Goal: Task Accomplishment & Management: Manage account settings

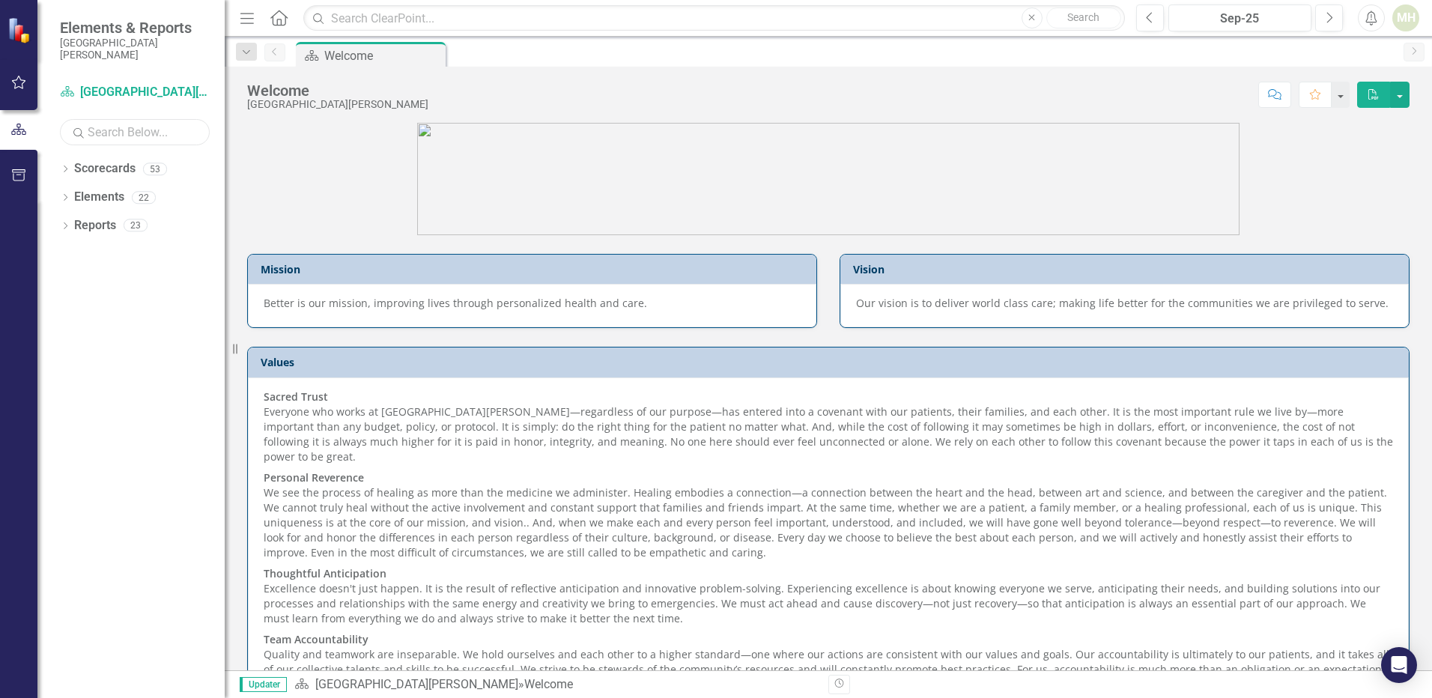
click at [96, 135] on input "text" at bounding box center [135, 132] width 150 height 26
type input "lab"
click at [66, 168] on icon at bounding box center [66, 168] width 4 height 7
click at [102, 195] on link "Laboratory" at bounding box center [153, 197] width 142 height 17
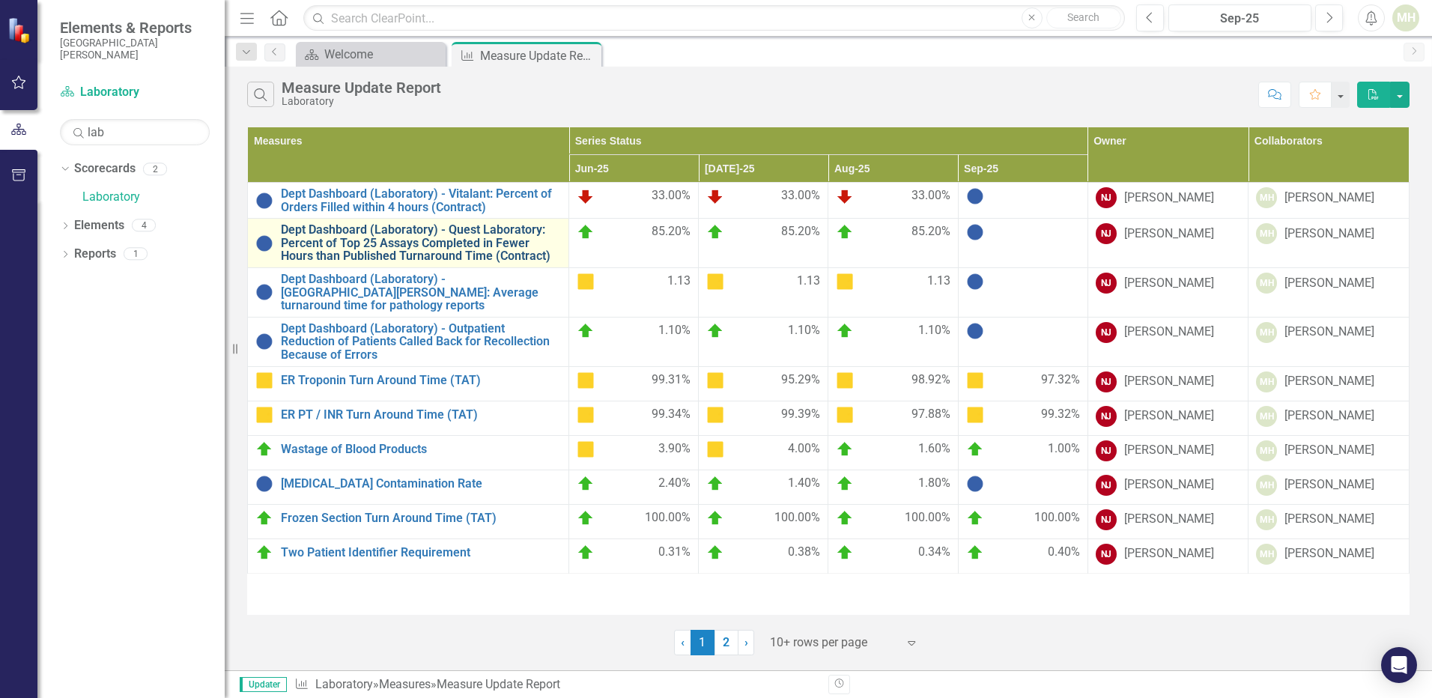
click at [392, 245] on link "Dept Dashboard (Laboratory) - Quest Laboratory: Percent of Top 25 Assays Comple…" at bounding box center [421, 243] width 280 height 40
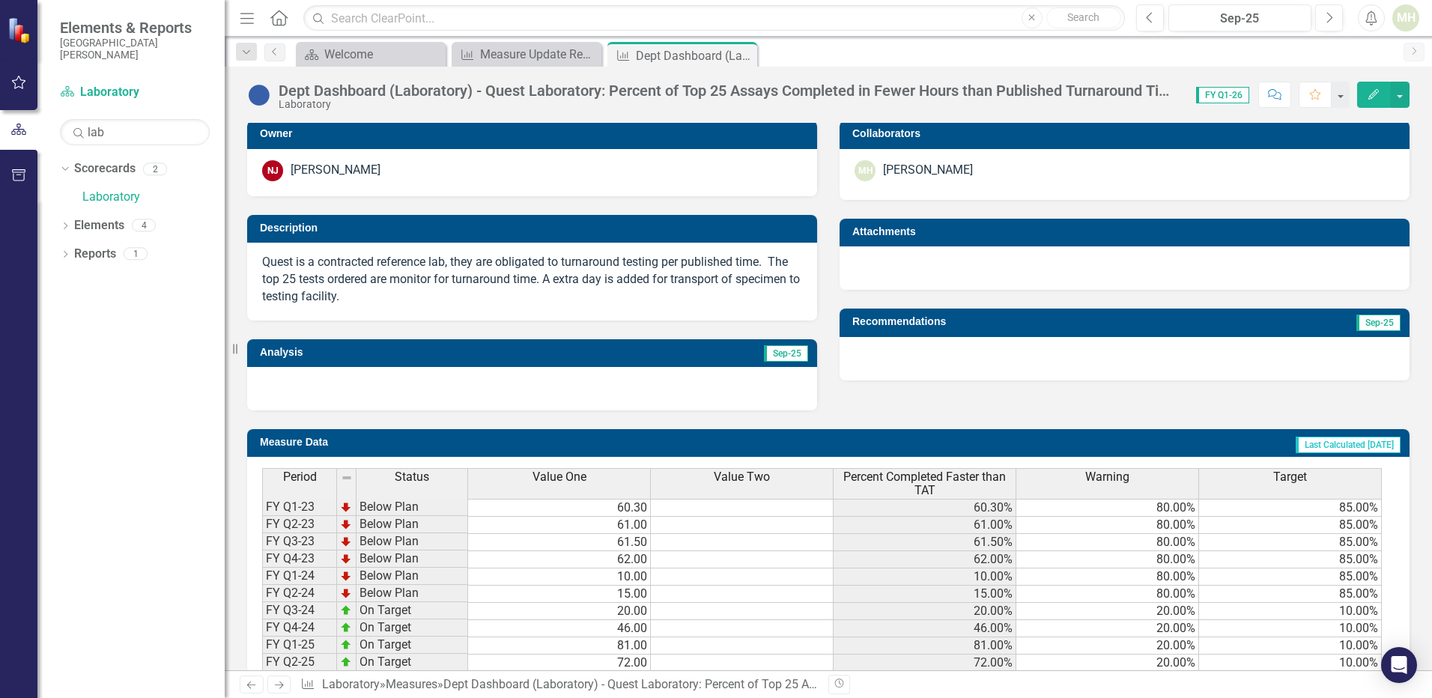
scroll to position [406, 0]
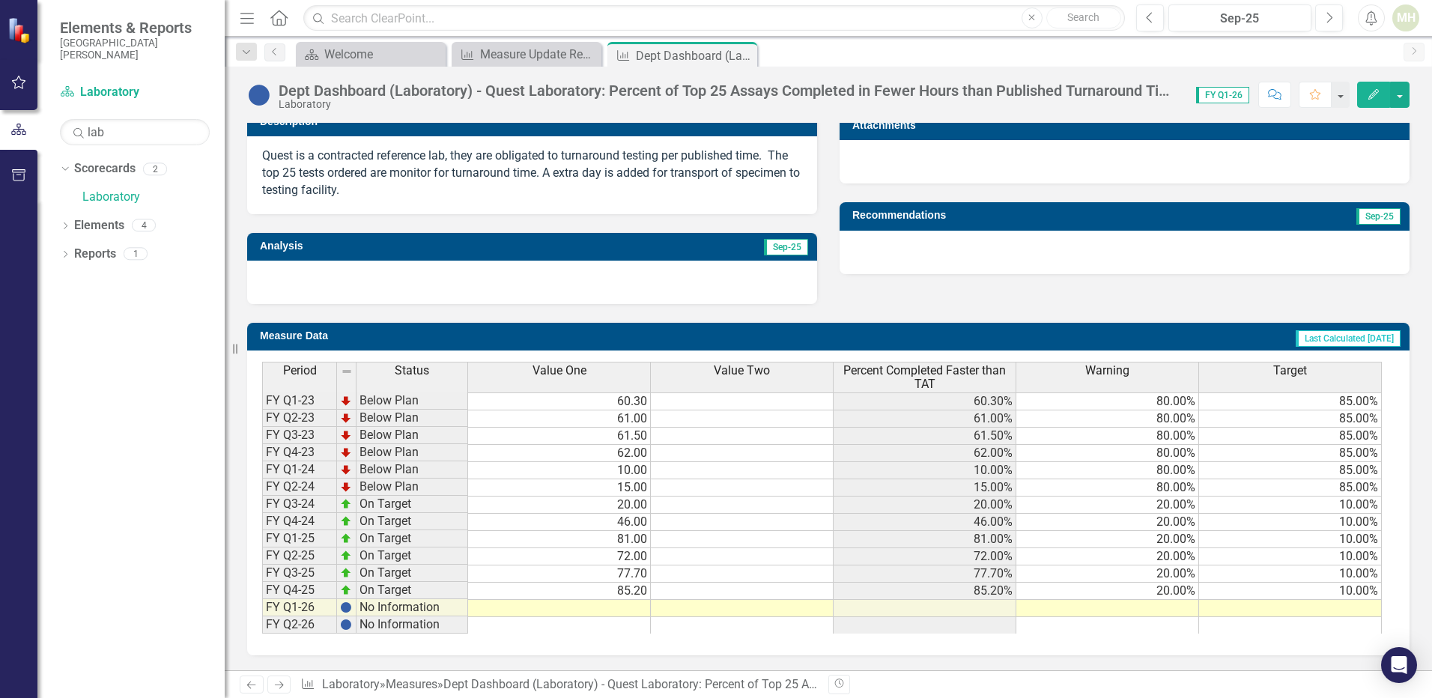
click at [615, 601] on td at bounding box center [559, 608] width 183 height 17
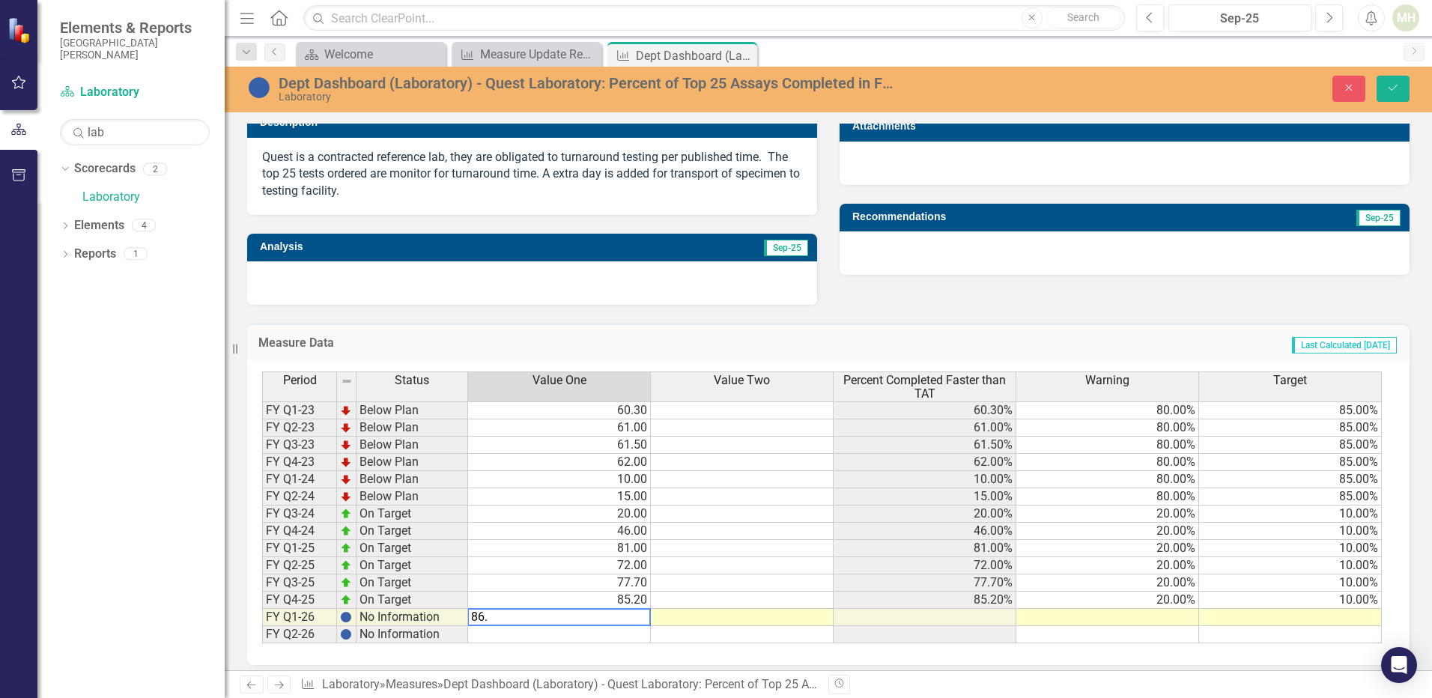
type textarea "86.1"
click at [1111, 617] on td at bounding box center [1107, 617] width 183 height 17
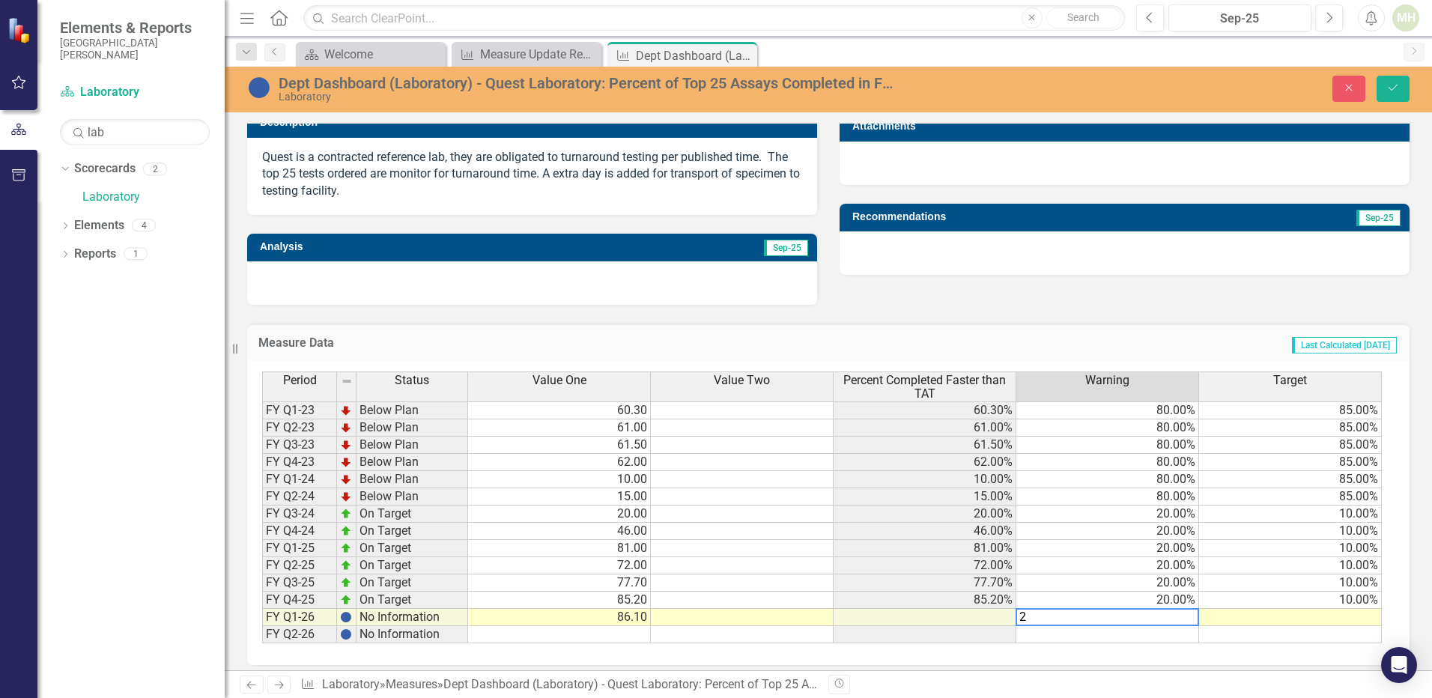
type textarea "20"
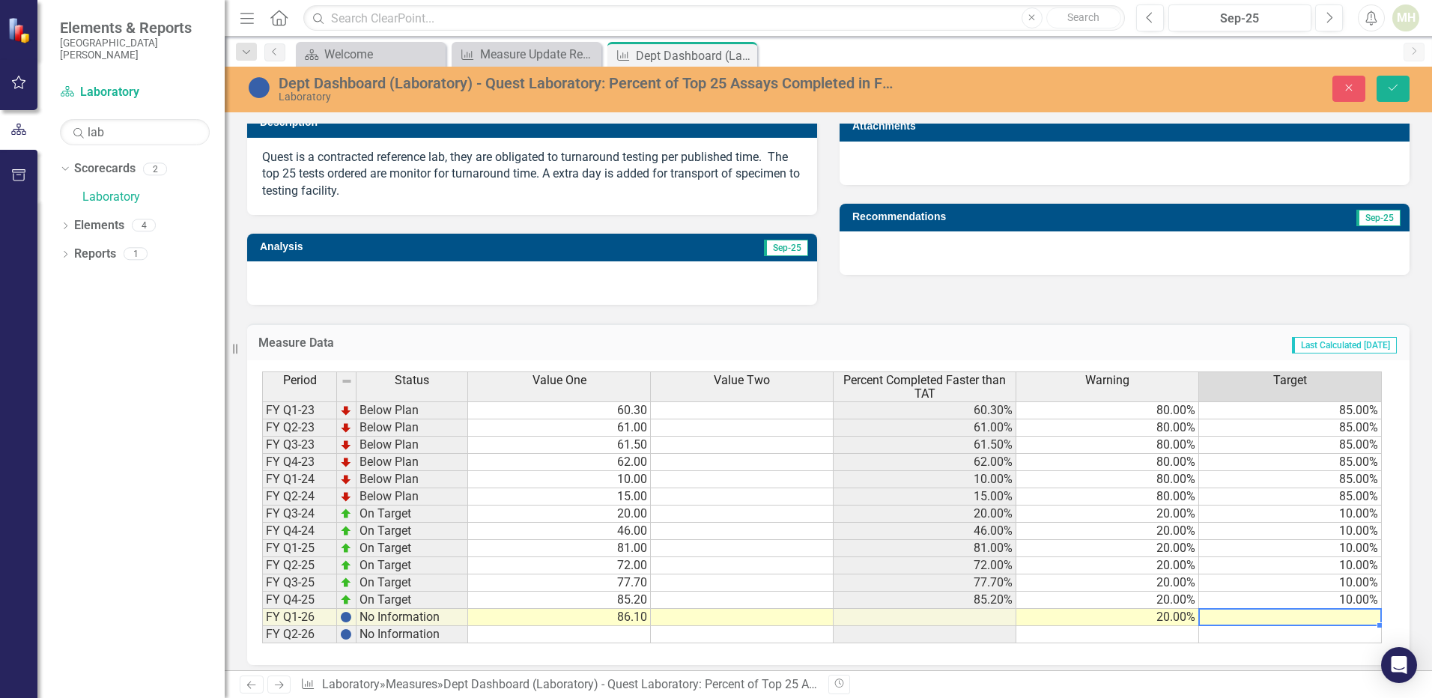
click at [1230, 619] on td at bounding box center [1290, 617] width 183 height 17
type textarea "10"
click at [1392, 88] on icon "Save" at bounding box center [1392, 87] width 13 height 10
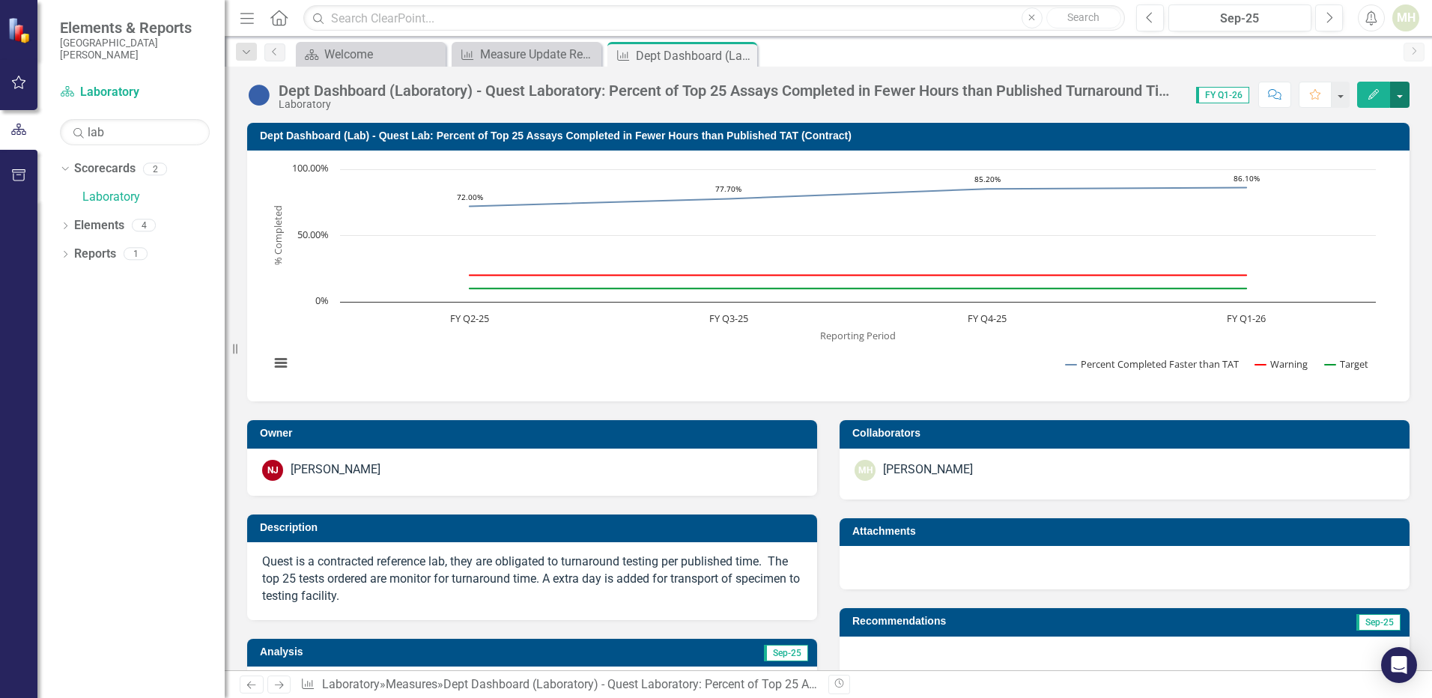
click at [1400, 99] on button "button" at bounding box center [1399, 95] width 19 height 26
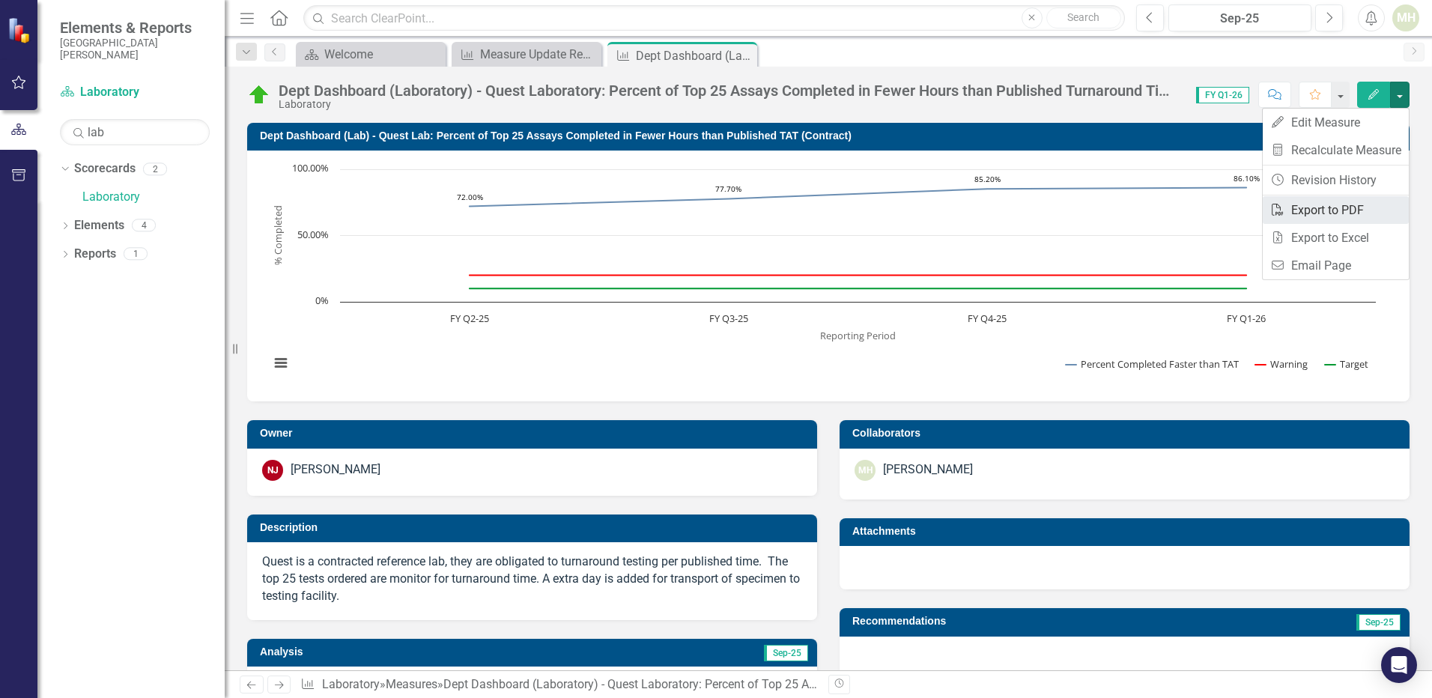
click at [1328, 212] on link "PDF Export to PDF" at bounding box center [1336, 210] width 146 height 28
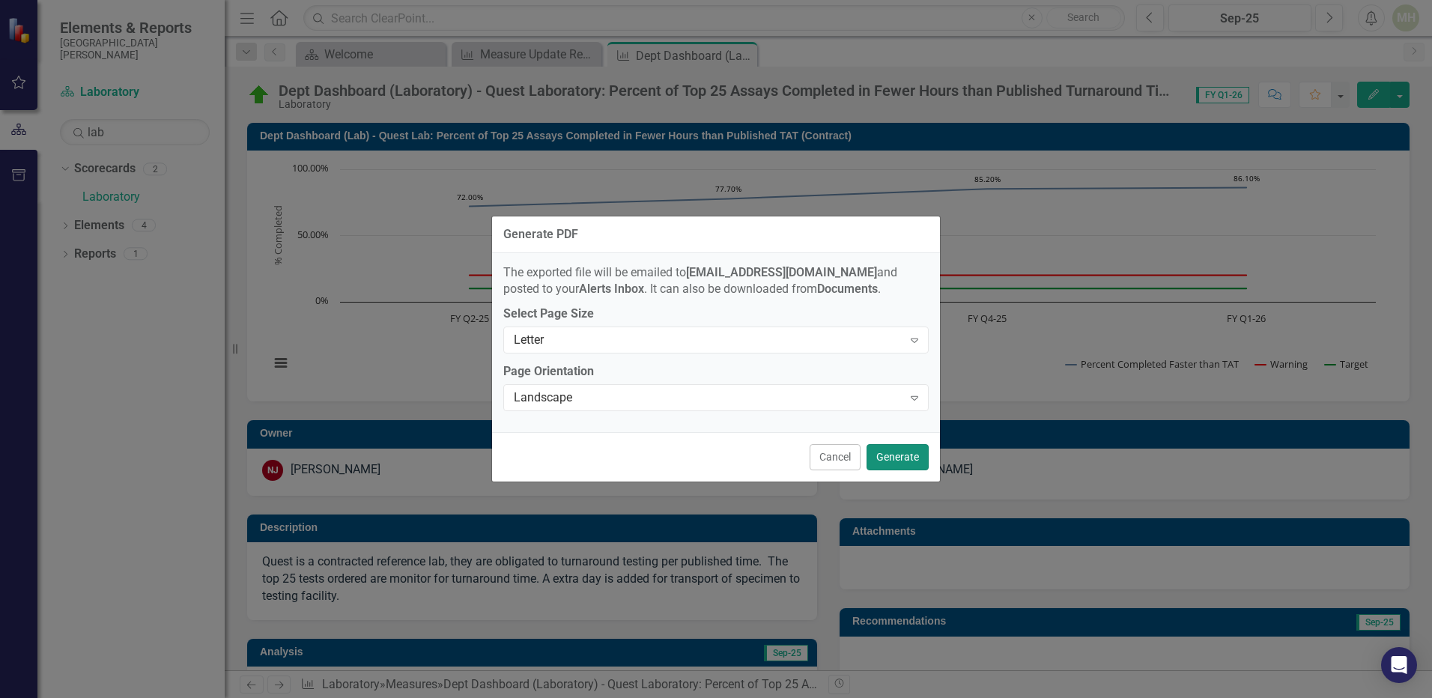
click at [899, 460] on button "Generate" at bounding box center [897, 457] width 62 height 26
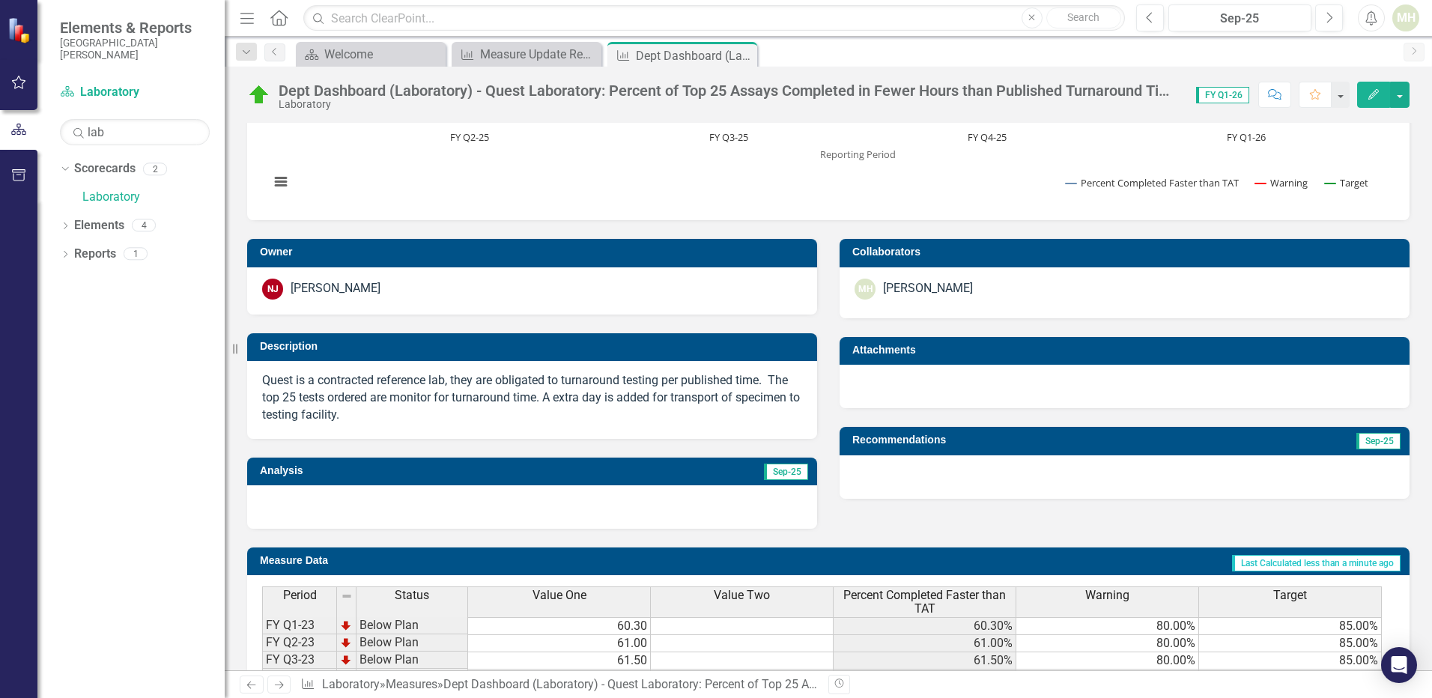
scroll to position [106, 0]
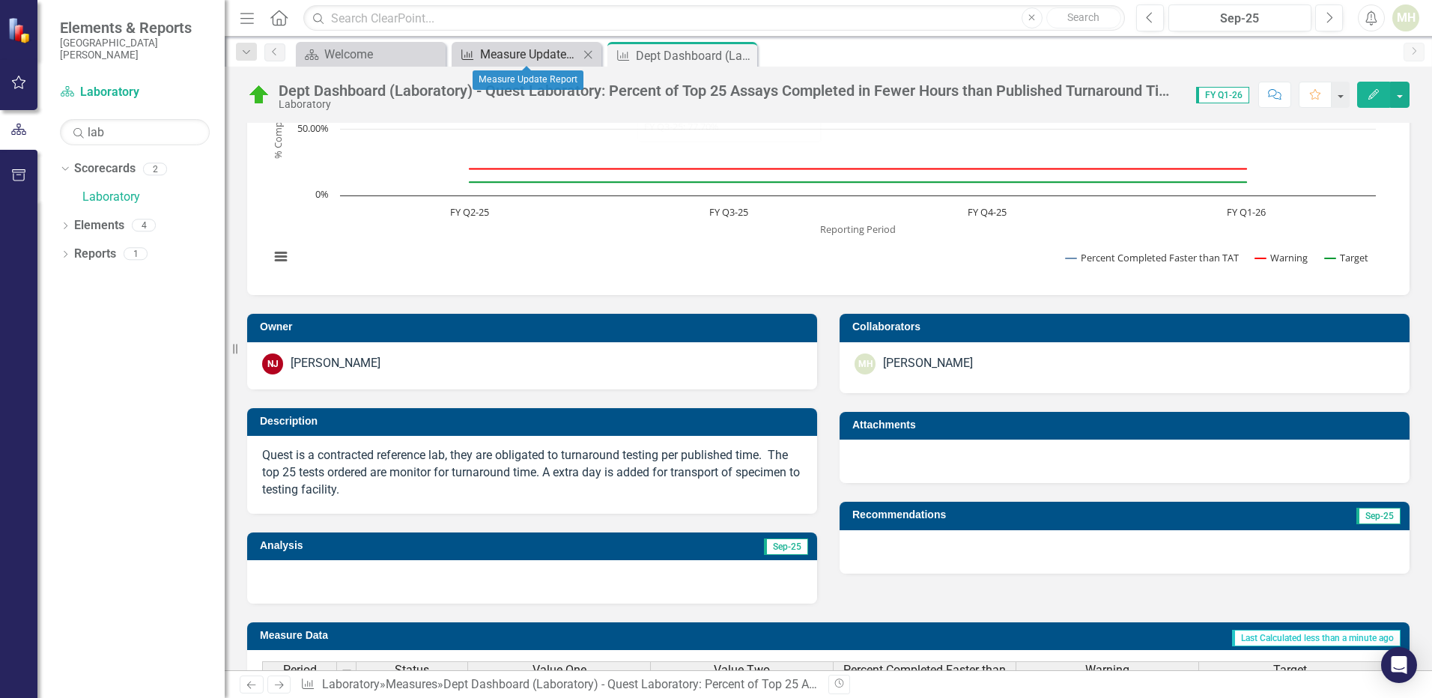
click at [522, 57] on div "Measure Update Report" at bounding box center [529, 54] width 99 height 19
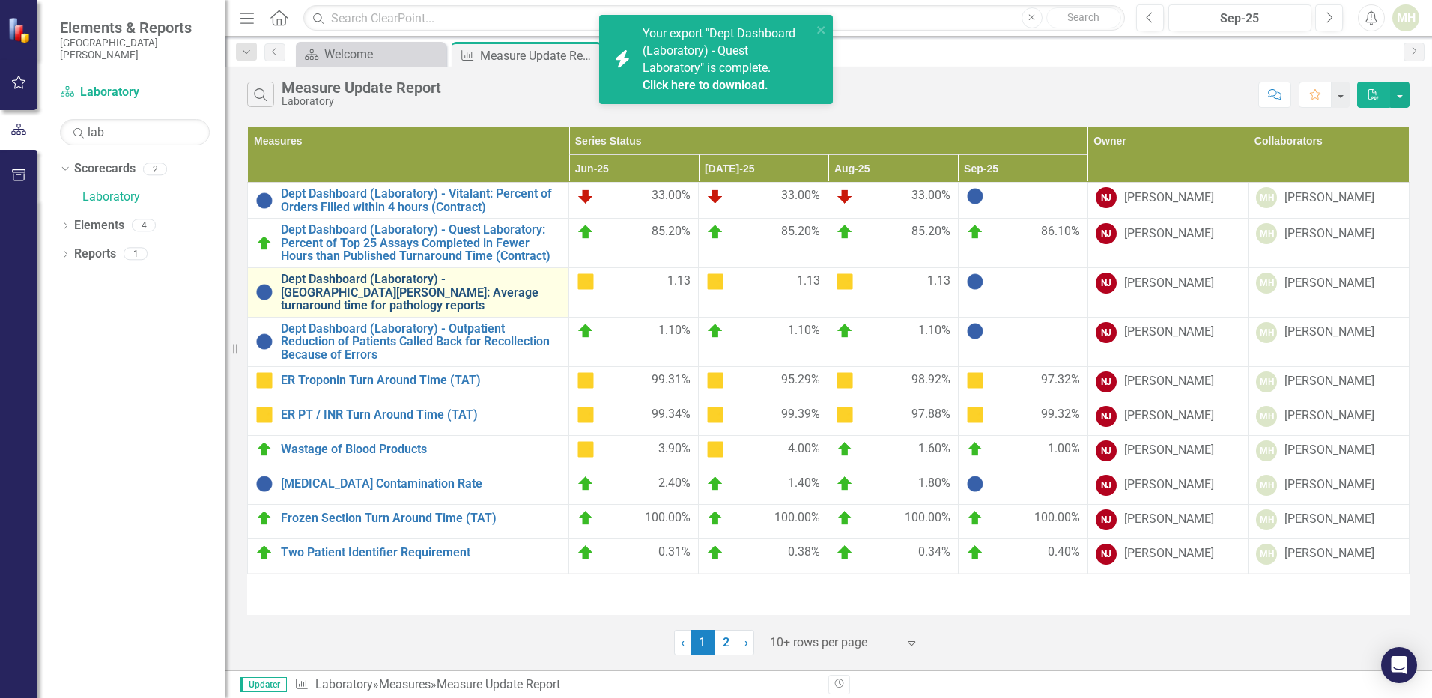
click at [386, 281] on link "Dept Dashboard (Laboratory) - [GEOGRAPHIC_DATA][PERSON_NAME]: Average turnaroun…" at bounding box center [421, 293] width 280 height 40
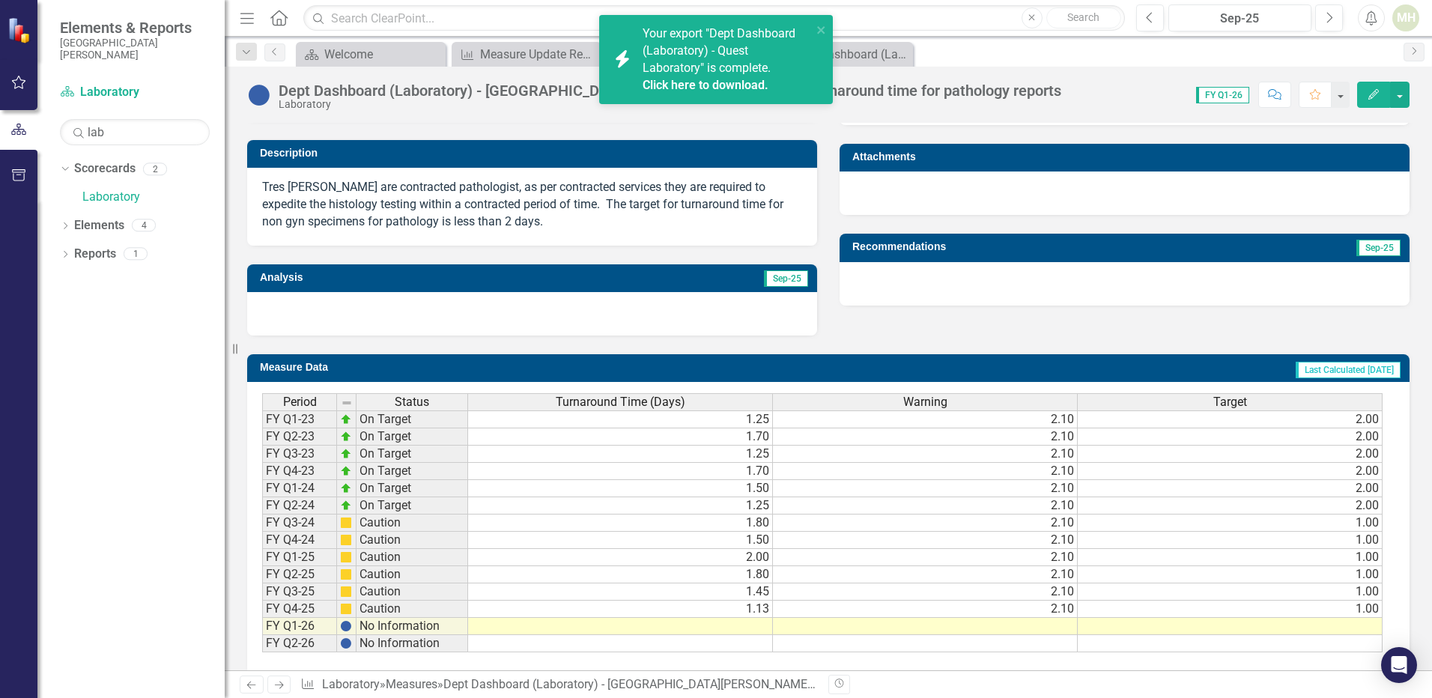
scroll to position [394, 0]
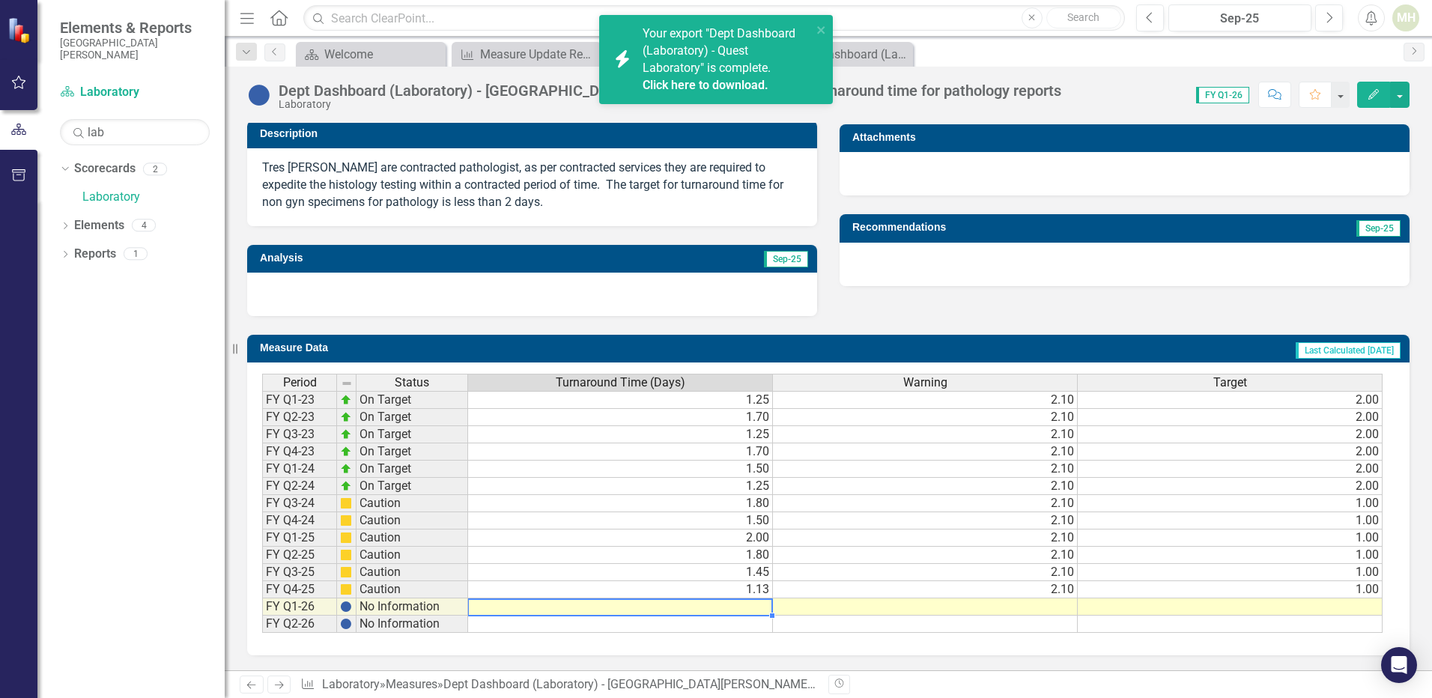
click at [750, 608] on td at bounding box center [620, 606] width 305 height 17
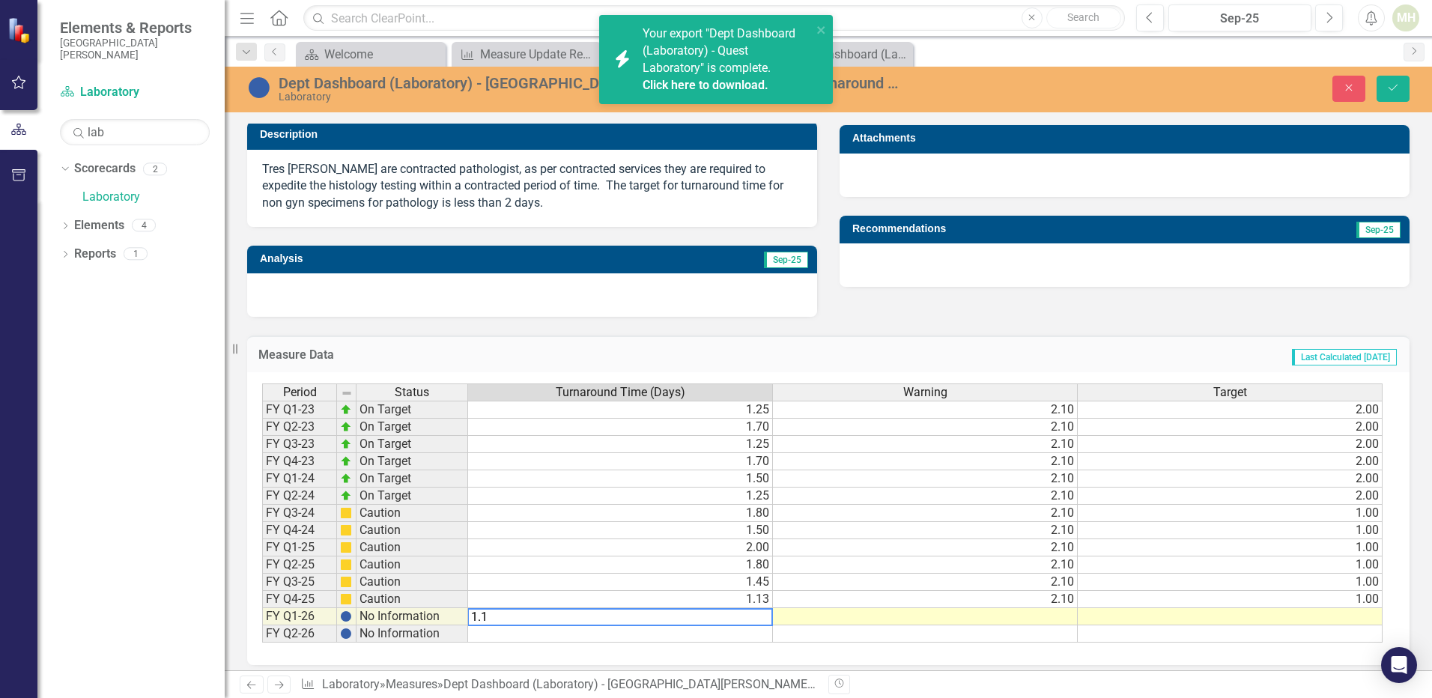
type textarea "1.11"
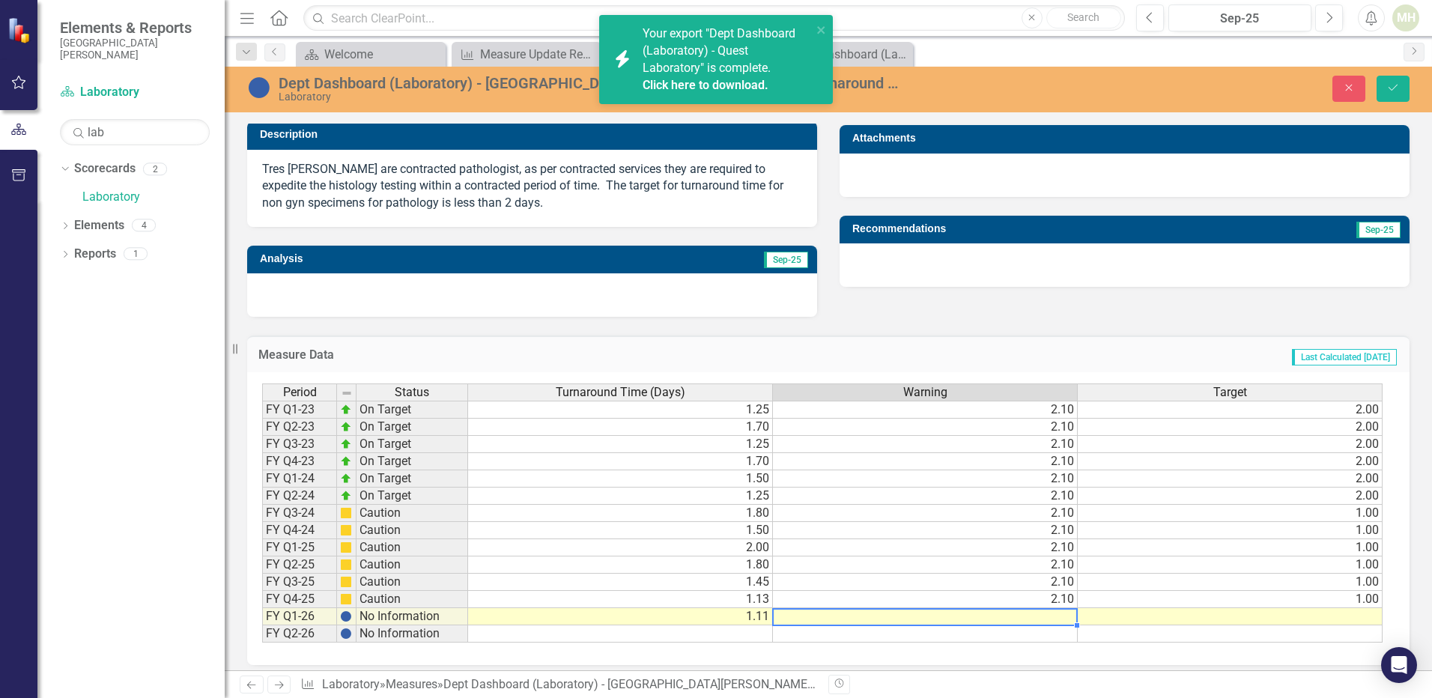
click at [1067, 617] on td at bounding box center [925, 616] width 305 height 17
type textarea "2.10"
click at [1249, 615] on td at bounding box center [1230, 616] width 305 height 17
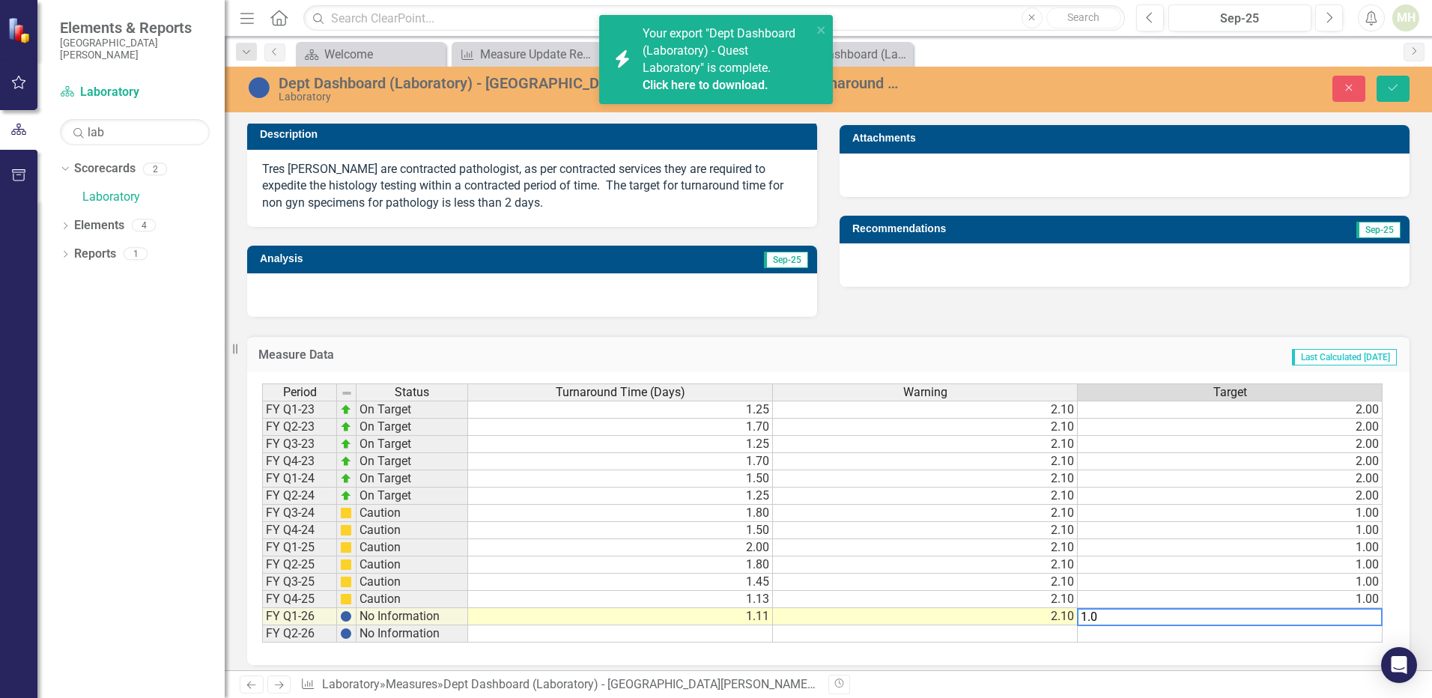
type textarea "1.00"
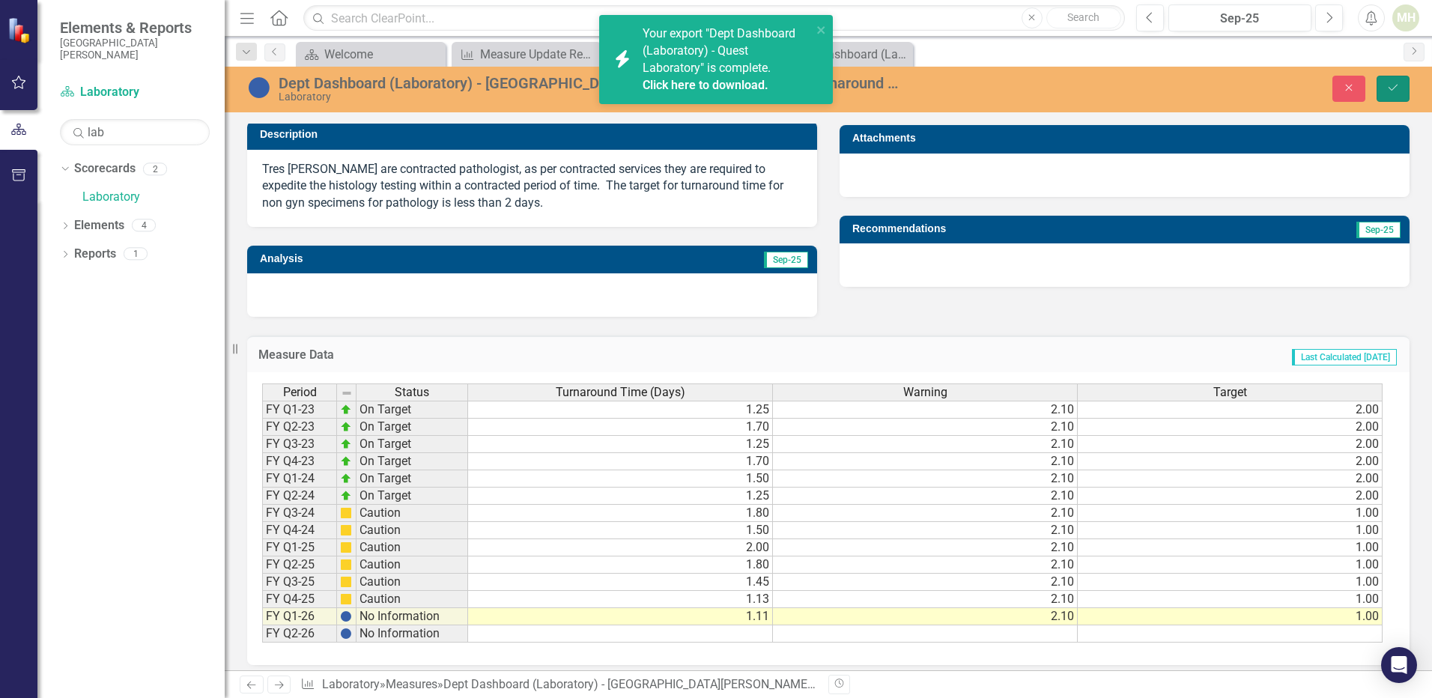
click at [1394, 92] on icon "Save" at bounding box center [1392, 87] width 13 height 10
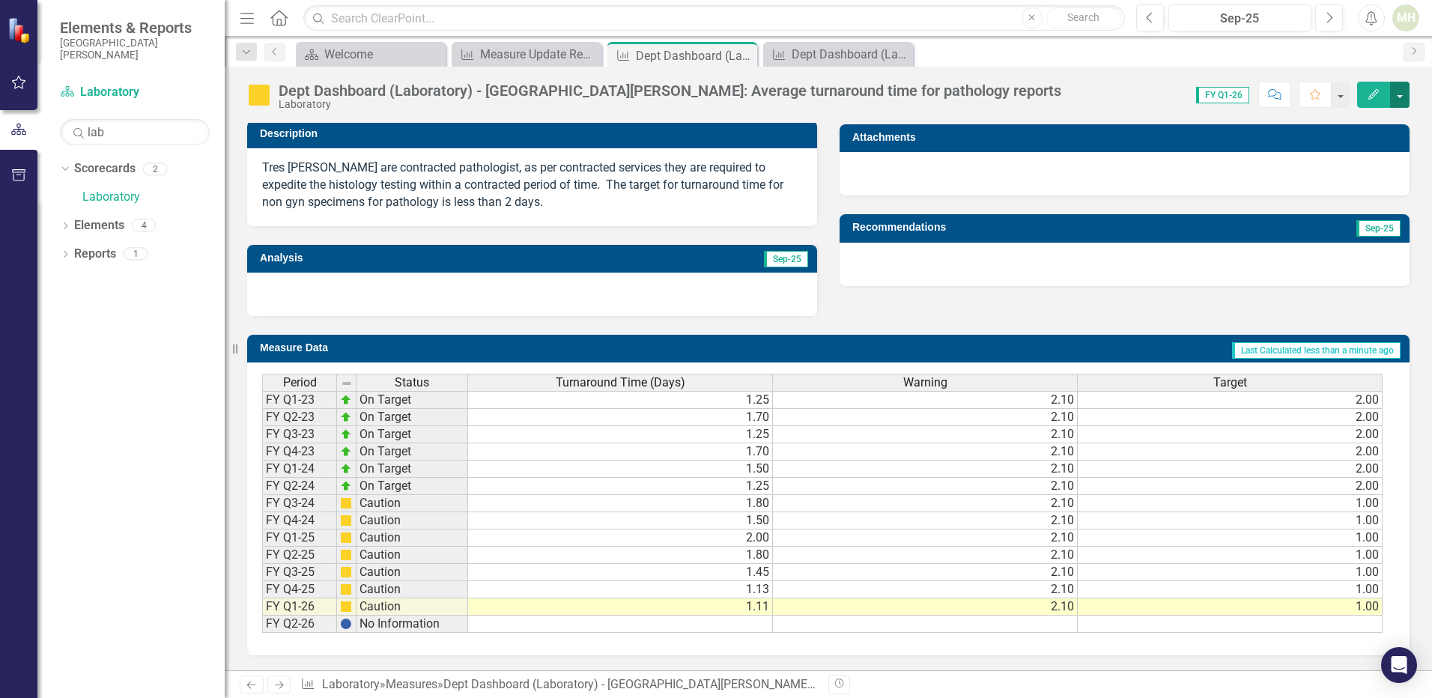
click at [1403, 101] on button "button" at bounding box center [1399, 95] width 19 height 26
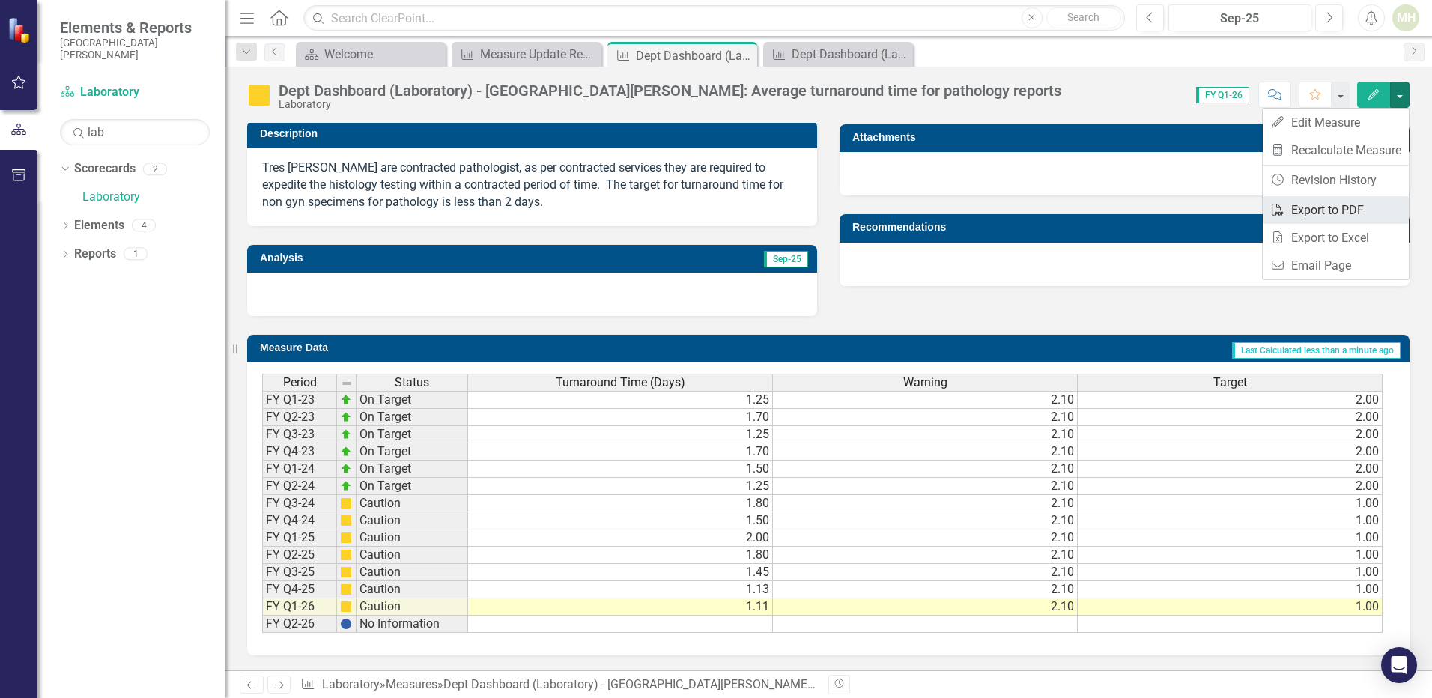
click at [1353, 211] on link "PDF Export to PDF" at bounding box center [1336, 210] width 146 height 28
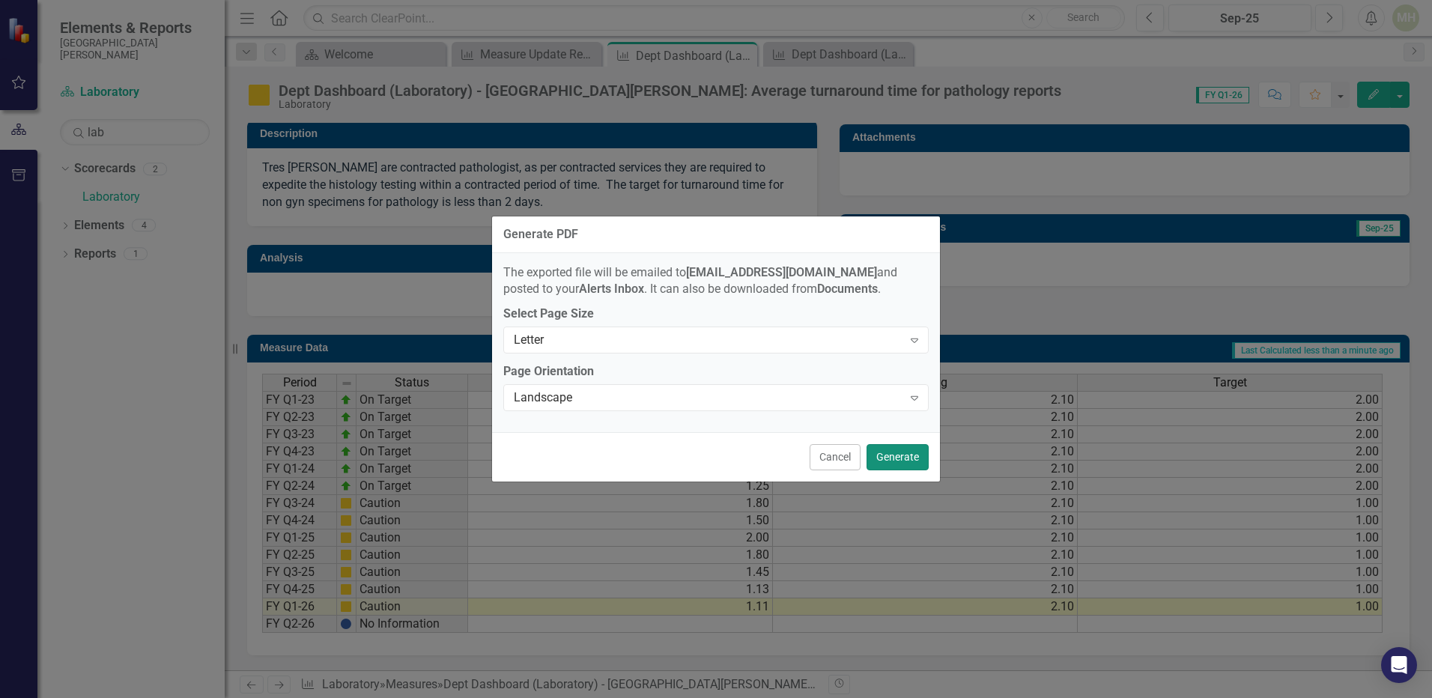
click at [901, 452] on button "Generate" at bounding box center [897, 457] width 62 height 26
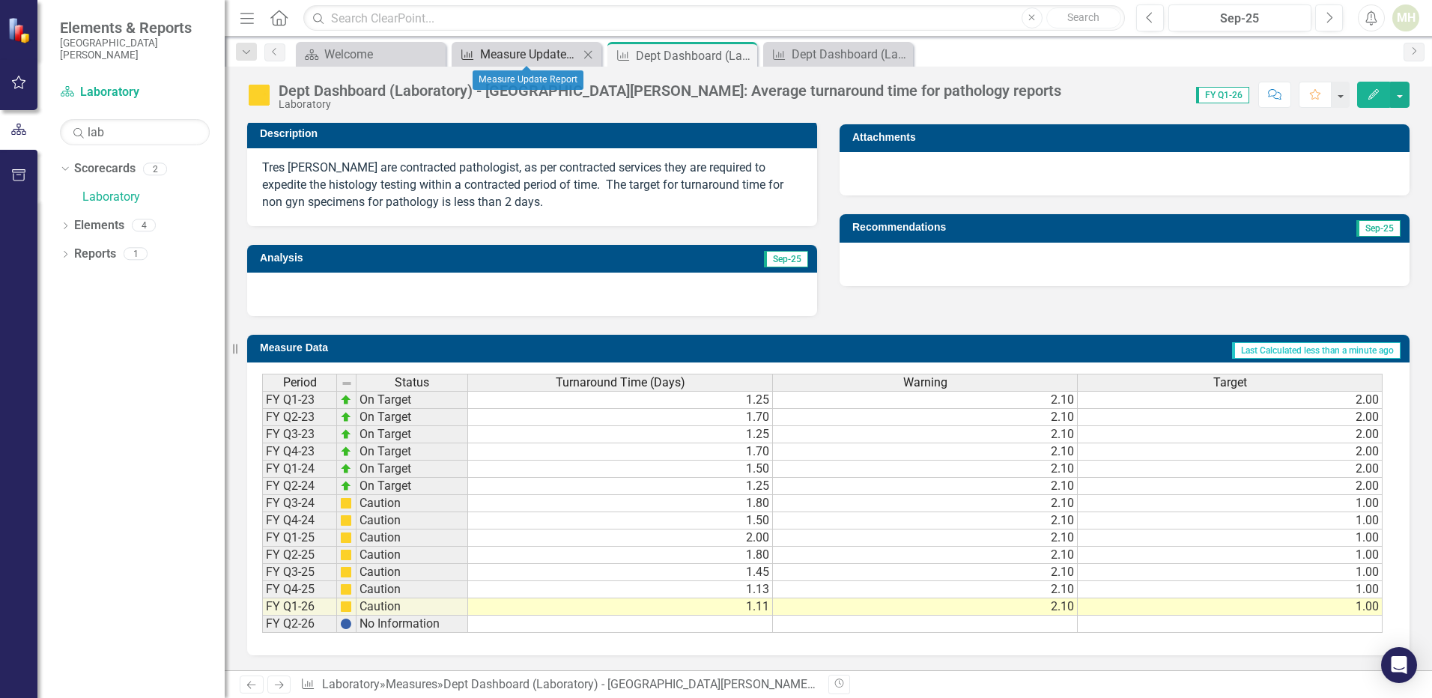
click at [529, 51] on div "Measure Update Report" at bounding box center [529, 54] width 99 height 19
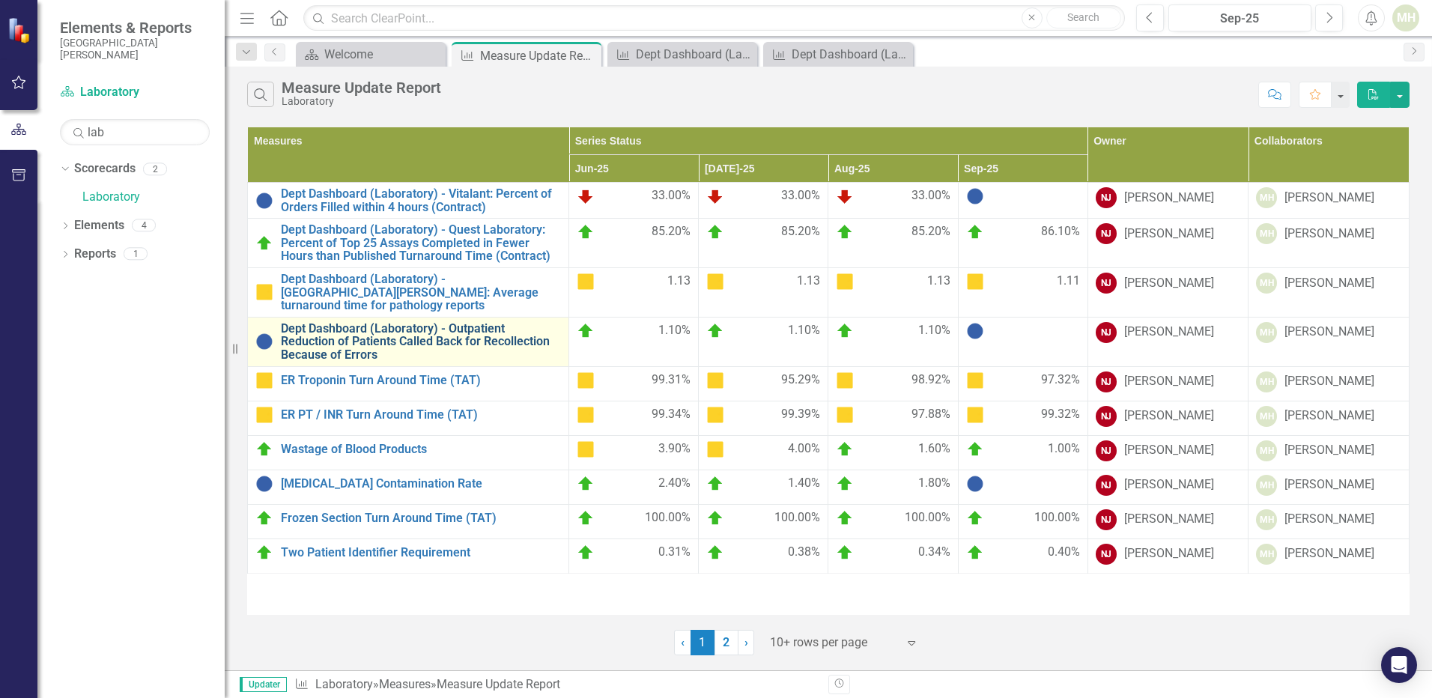
click at [458, 328] on link "Dept Dashboard (Laboratory) - Outpatient Reduction of Patients Called Back for …" at bounding box center [421, 342] width 280 height 40
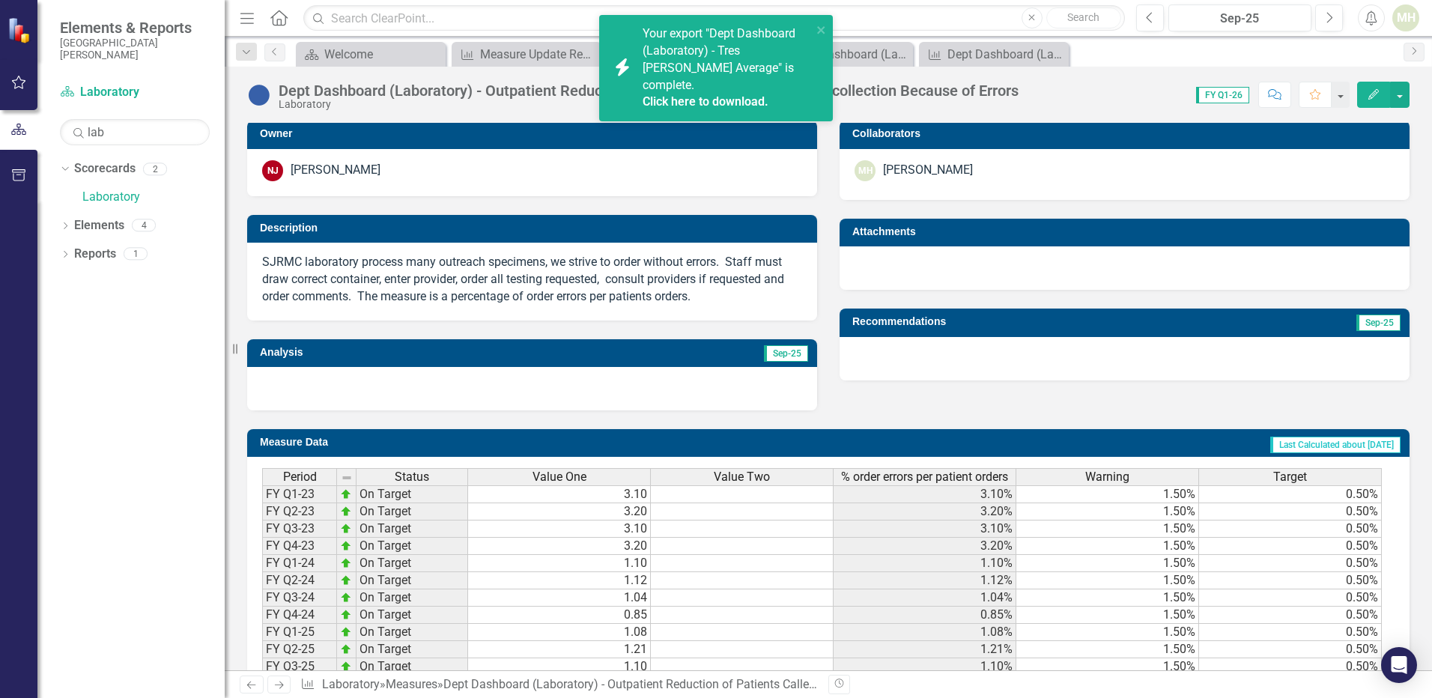
scroll to position [394, 0]
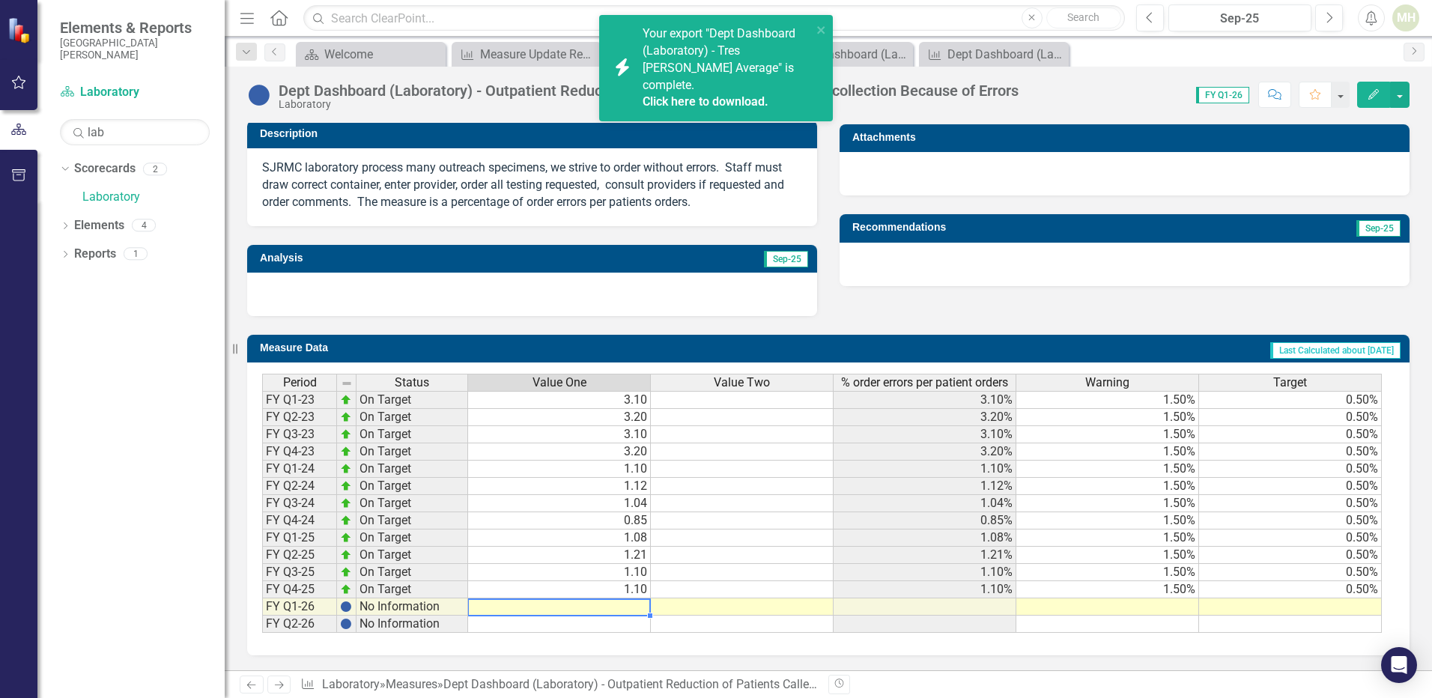
click at [627, 608] on td at bounding box center [559, 606] width 183 height 17
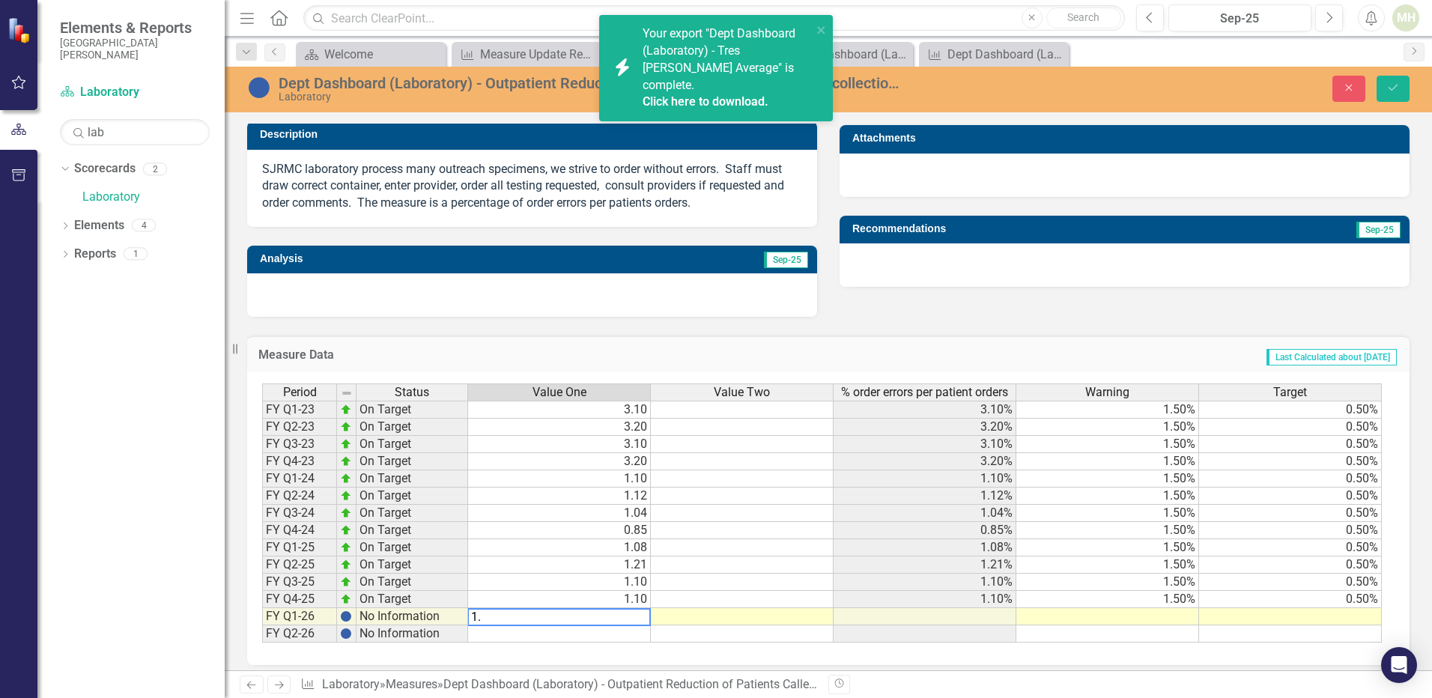
type textarea "1.0"
click at [1173, 617] on td at bounding box center [1107, 616] width 183 height 17
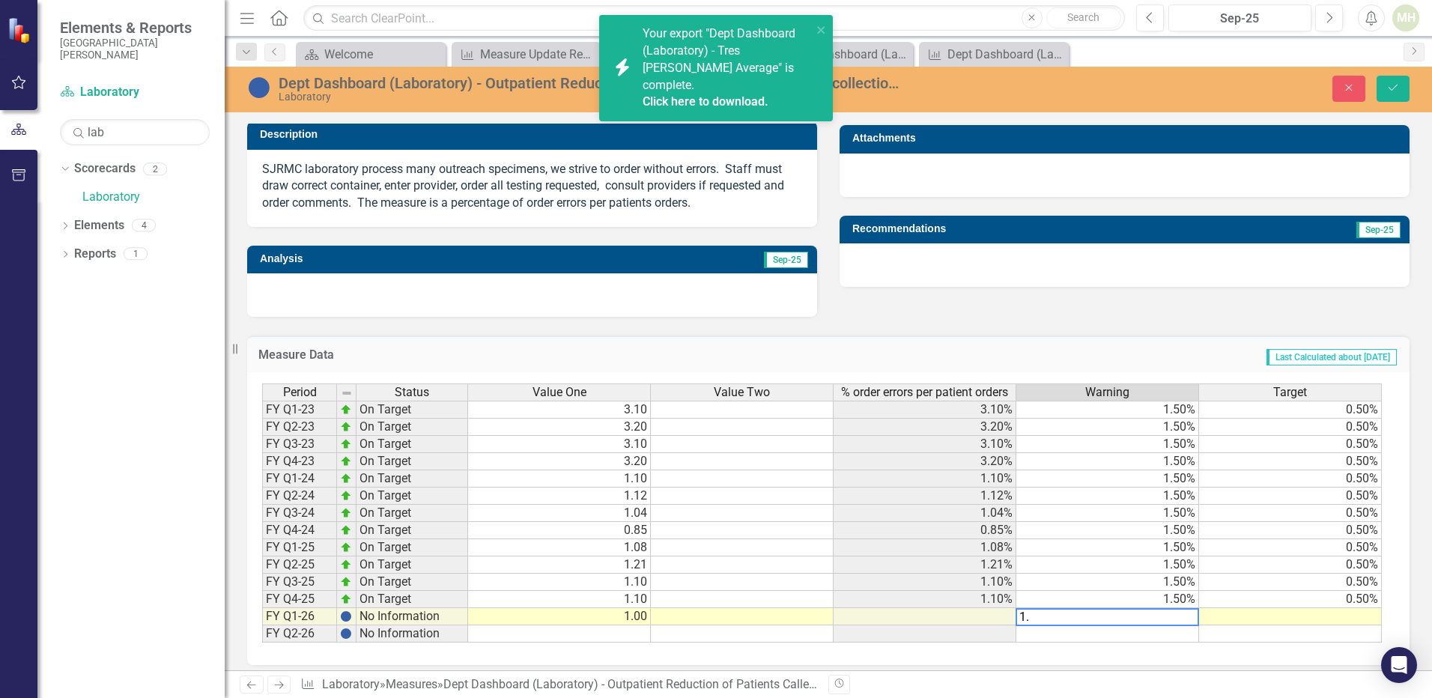
type textarea "1.5"
type textarea "0.50"
click at [1253, 618] on td at bounding box center [1290, 616] width 183 height 17
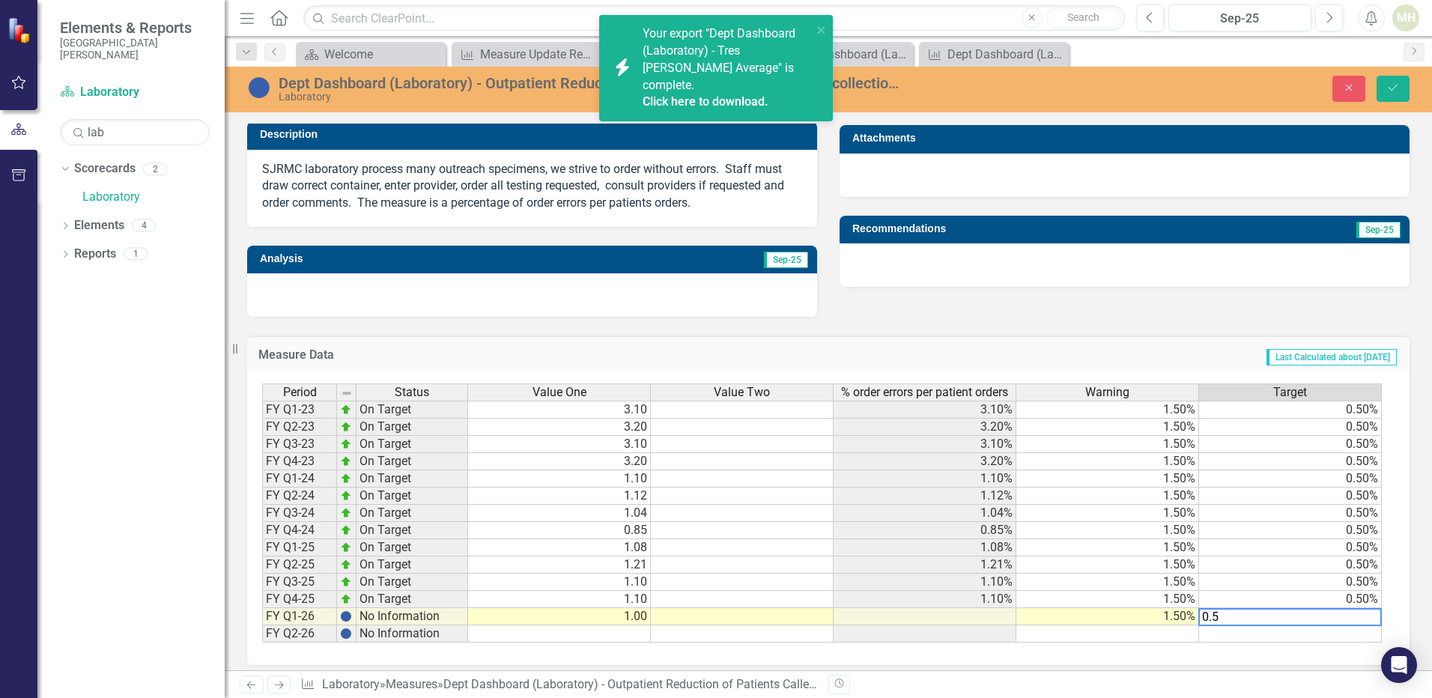
type textarea "0.50"
click at [1391, 90] on icon "Save" at bounding box center [1392, 87] width 13 height 10
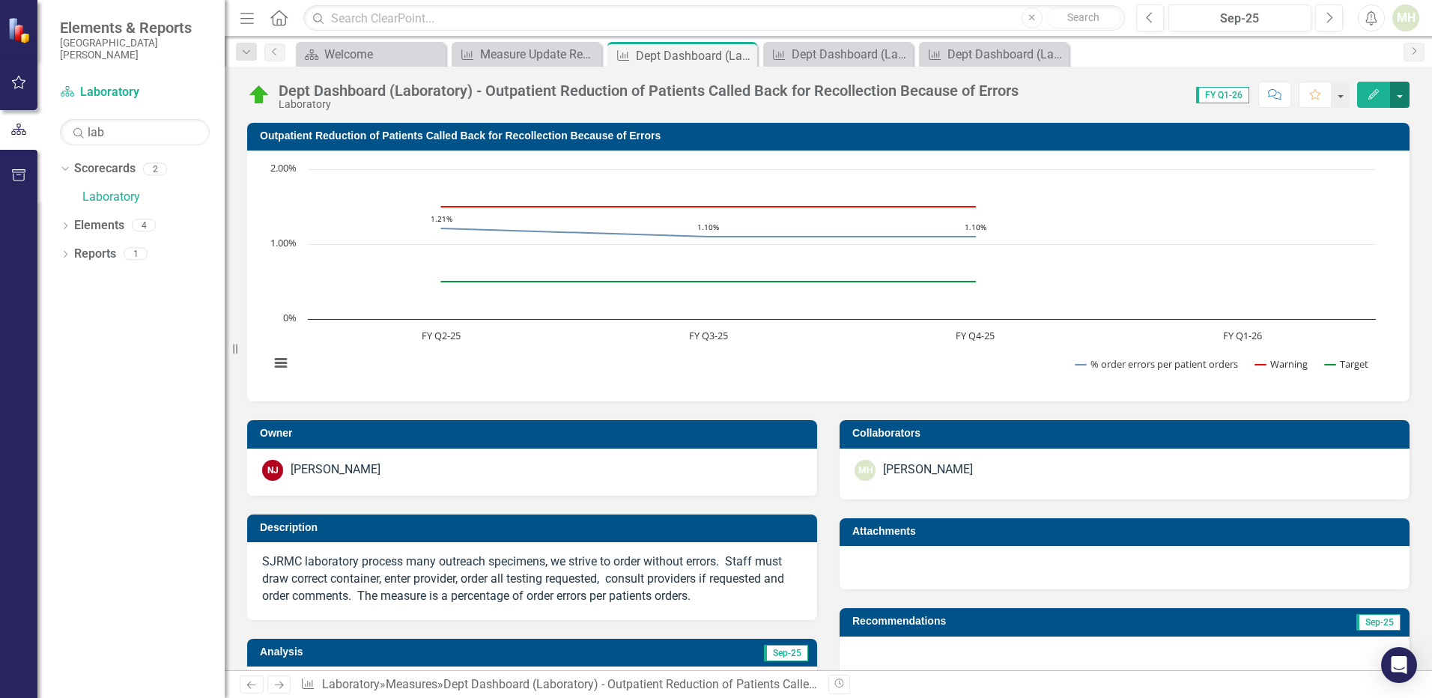
click at [1401, 95] on button "button" at bounding box center [1399, 95] width 19 height 26
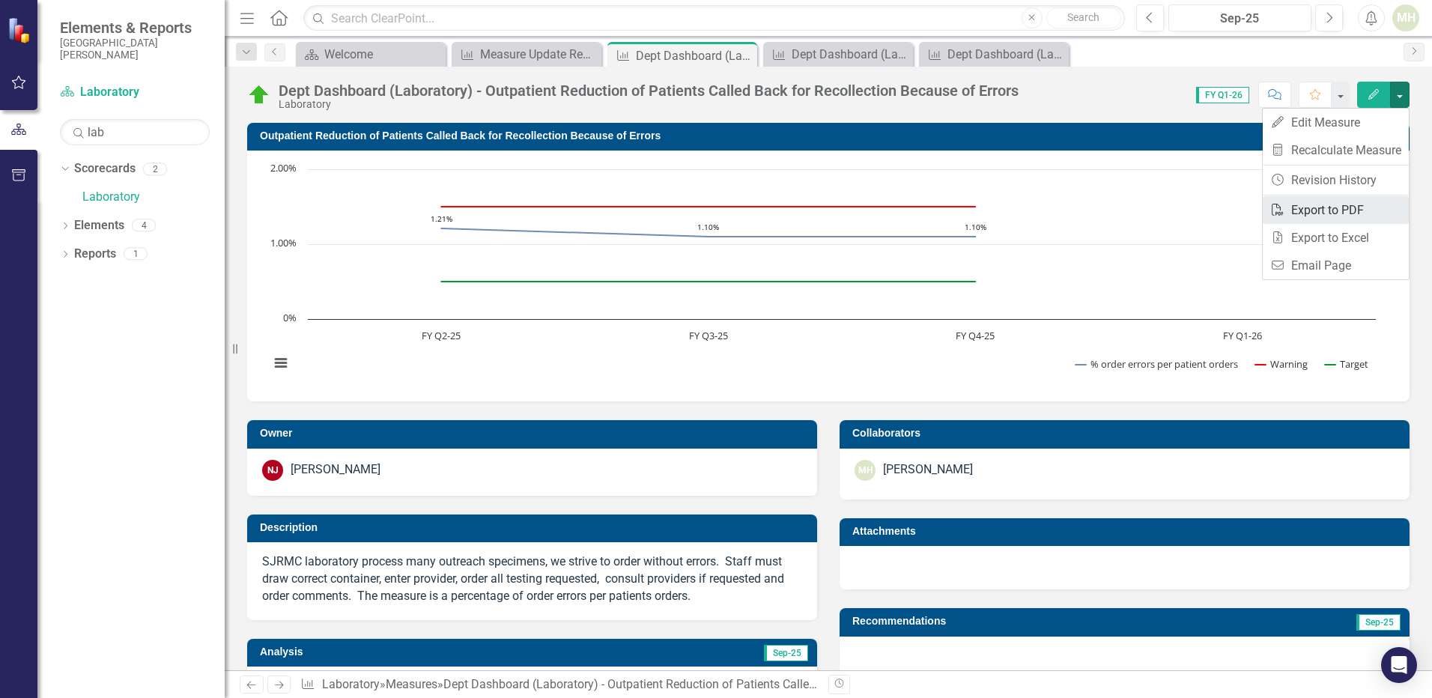
click at [1357, 210] on link "PDF Export to PDF" at bounding box center [1336, 210] width 146 height 28
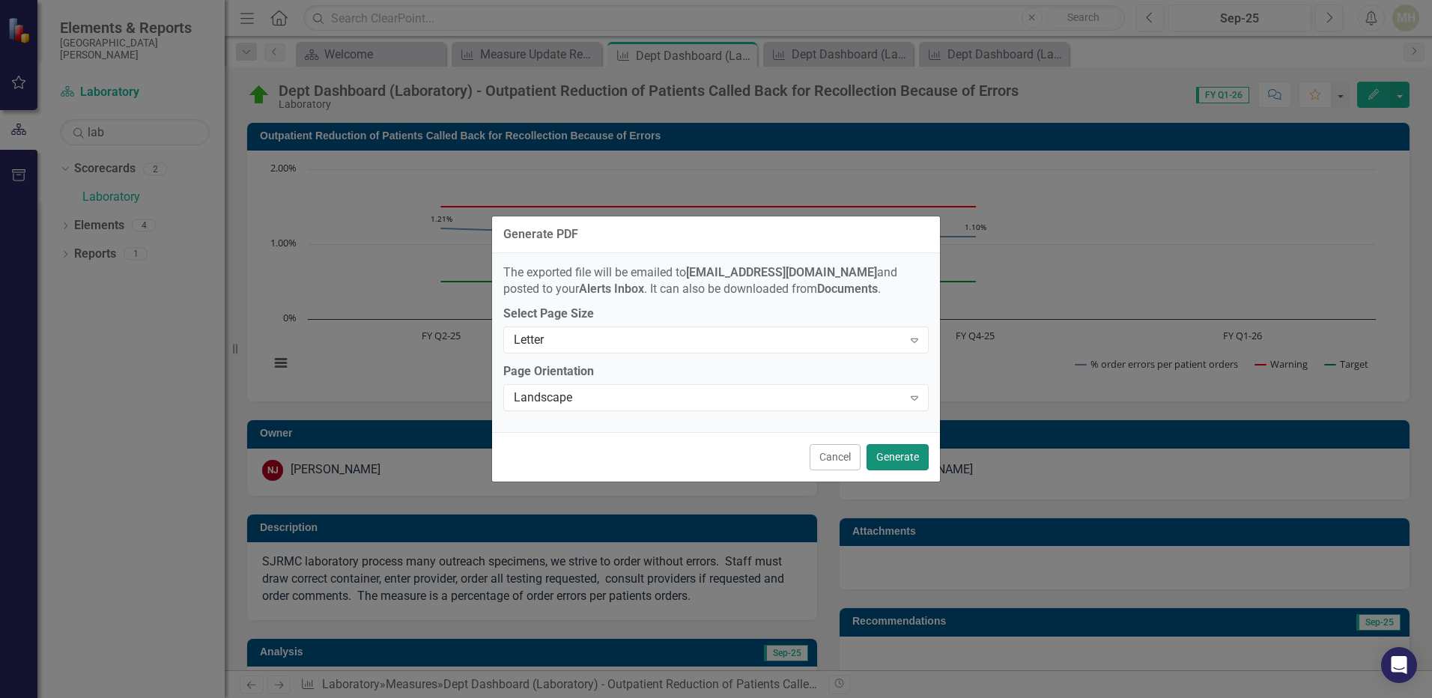
click at [901, 461] on button "Generate" at bounding box center [897, 457] width 62 height 26
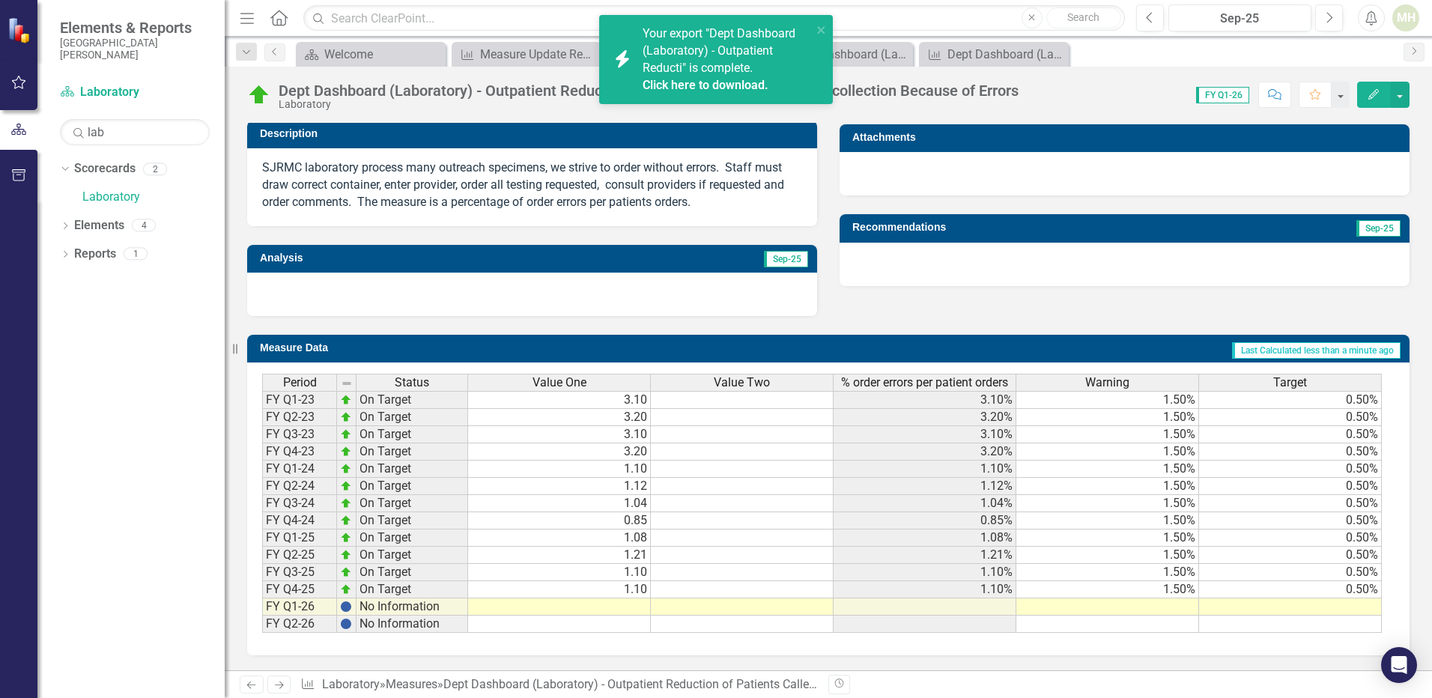
scroll to position [169, 0]
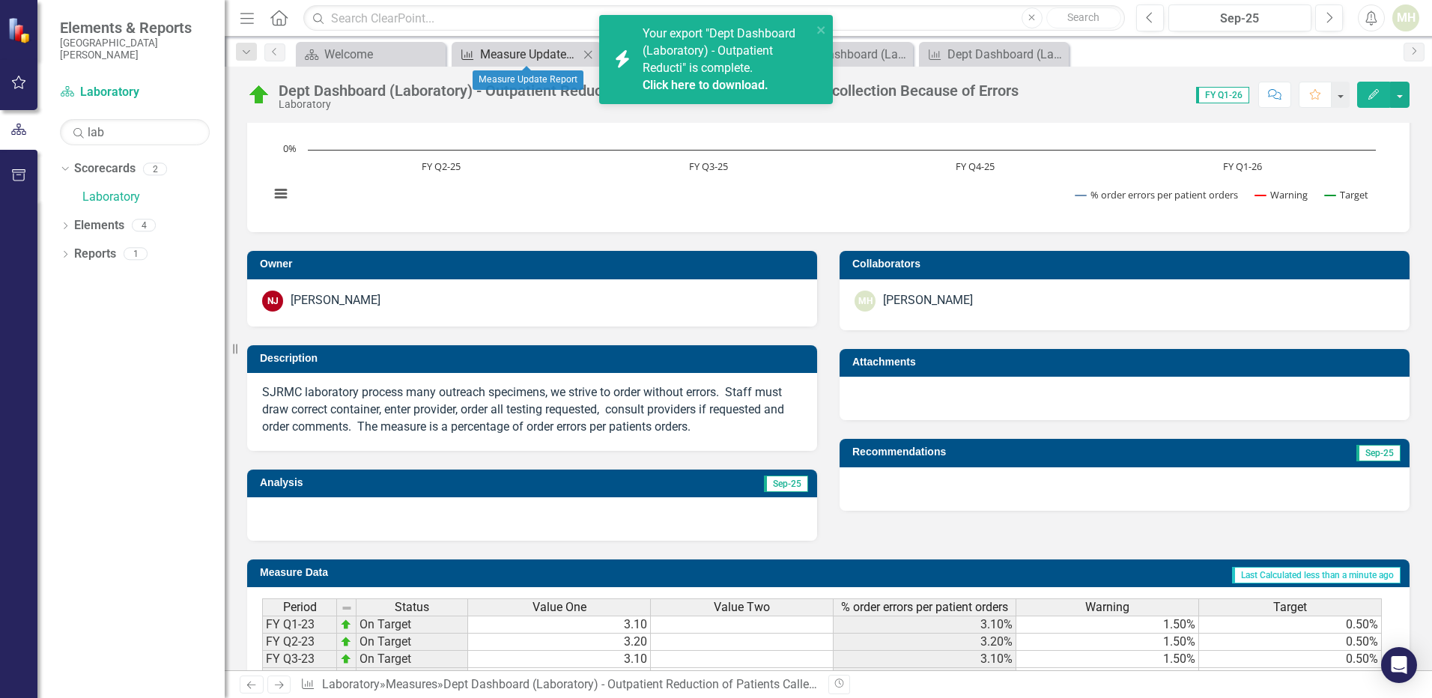
click at [508, 46] on div "Measure Update Report" at bounding box center [529, 54] width 99 height 19
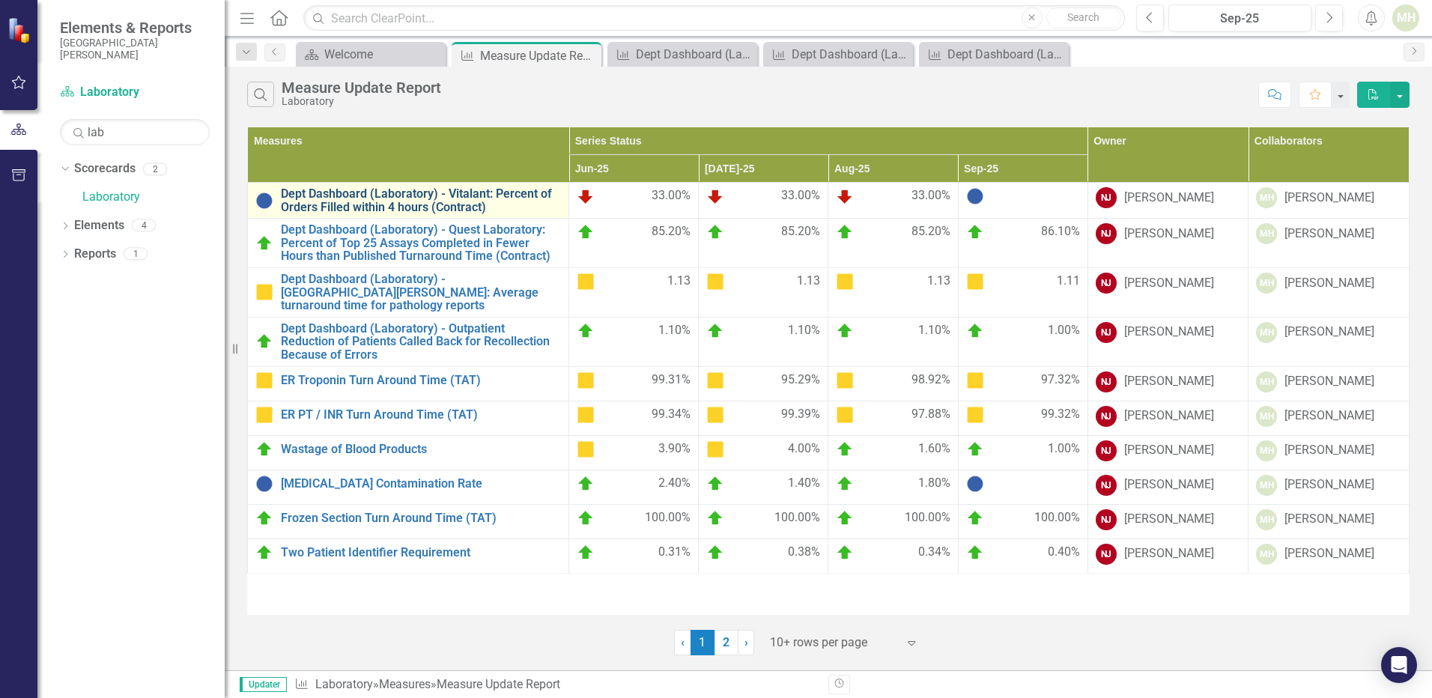
click at [353, 199] on link "Dept Dashboard (Laboratory) - Vitalant: Percent of Orders Filled within 4 hours…" at bounding box center [421, 200] width 280 height 26
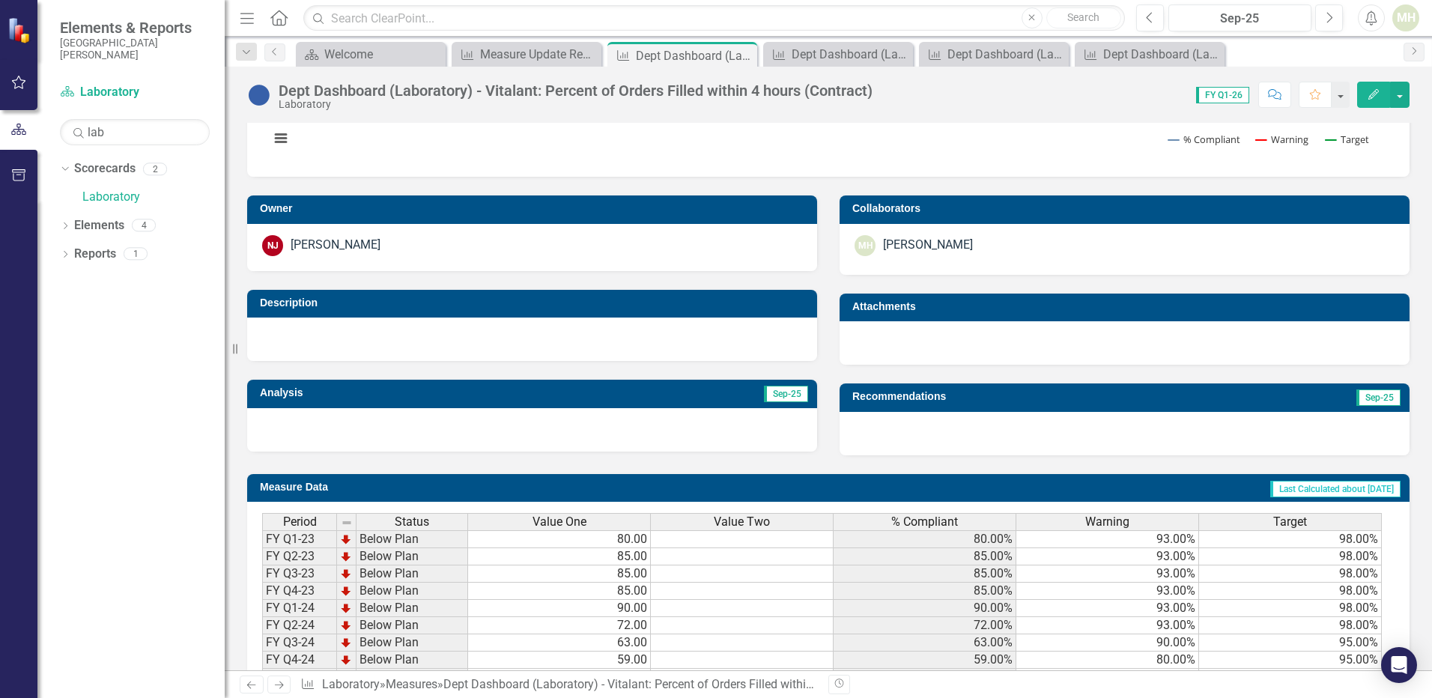
scroll to position [364, 0]
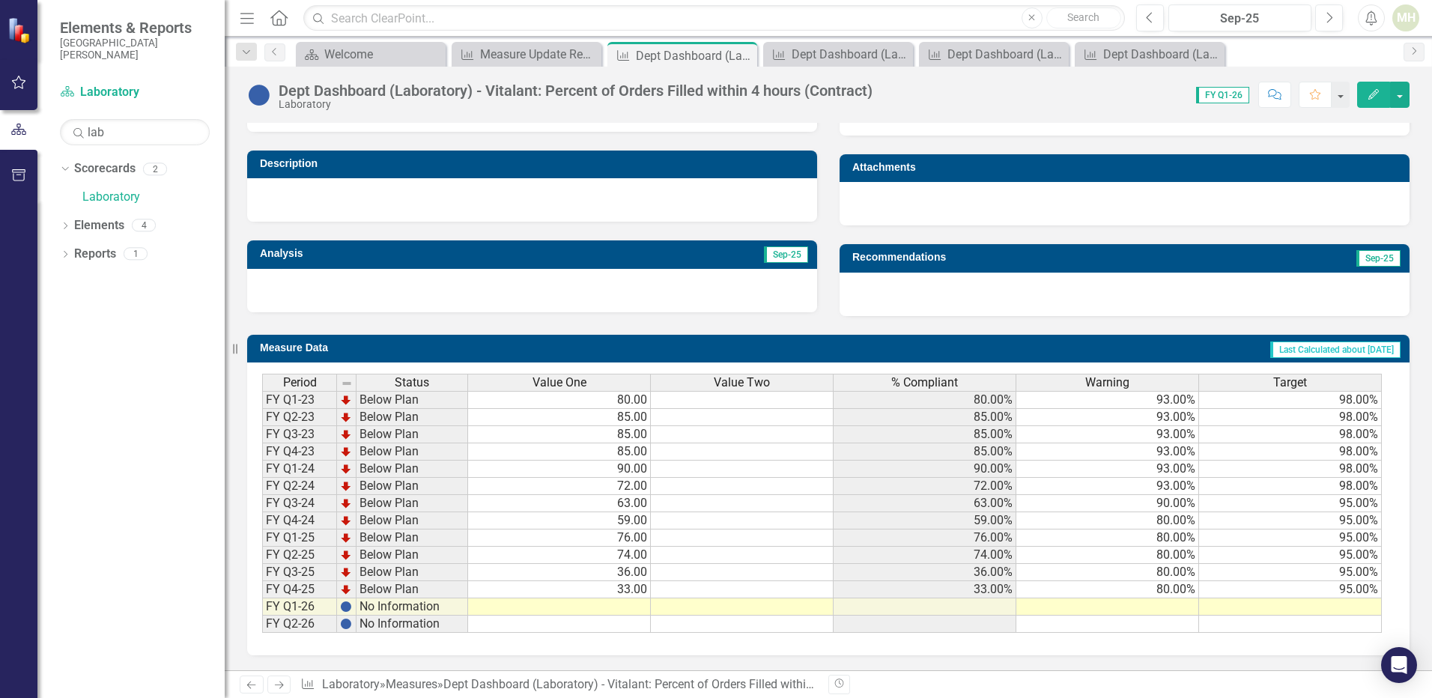
click at [626, 603] on td at bounding box center [559, 606] width 183 height 17
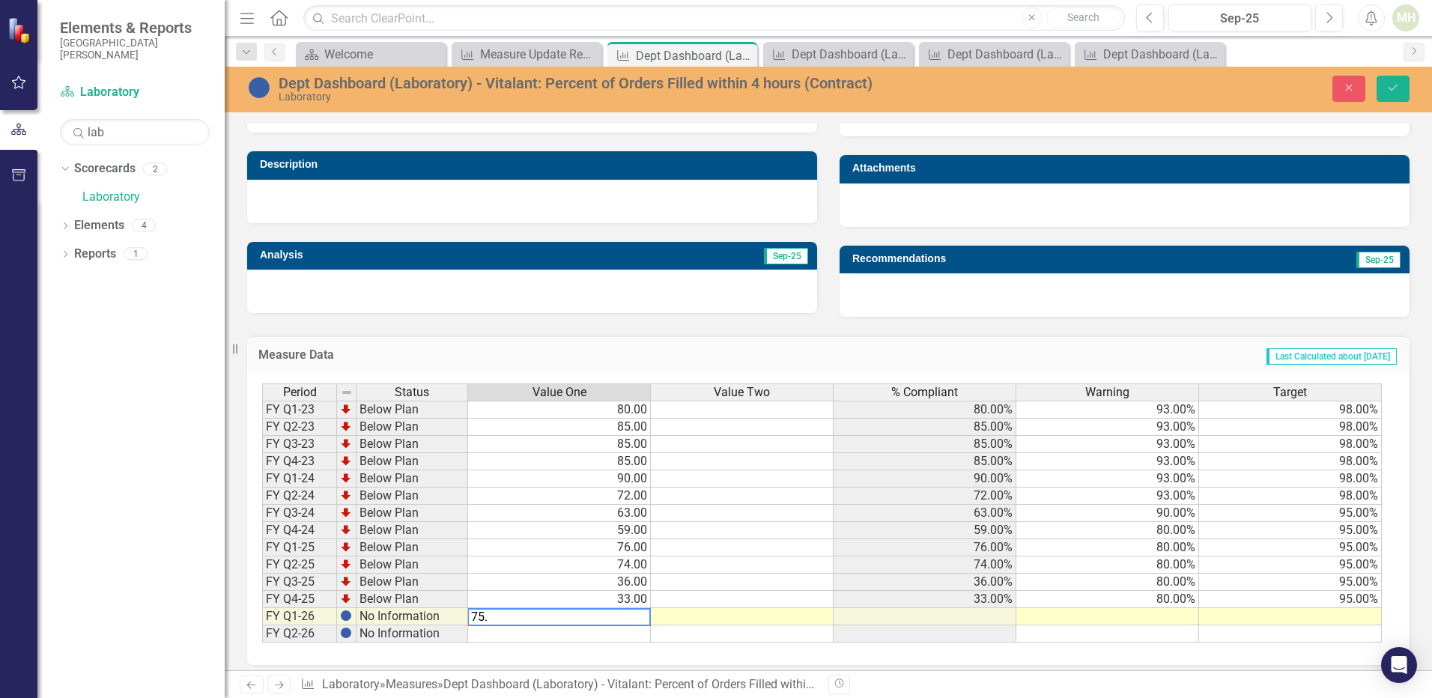
type textarea "75.3"
click at [1177, 614] on td at bounding box center [1107, 616] width 183 height 17
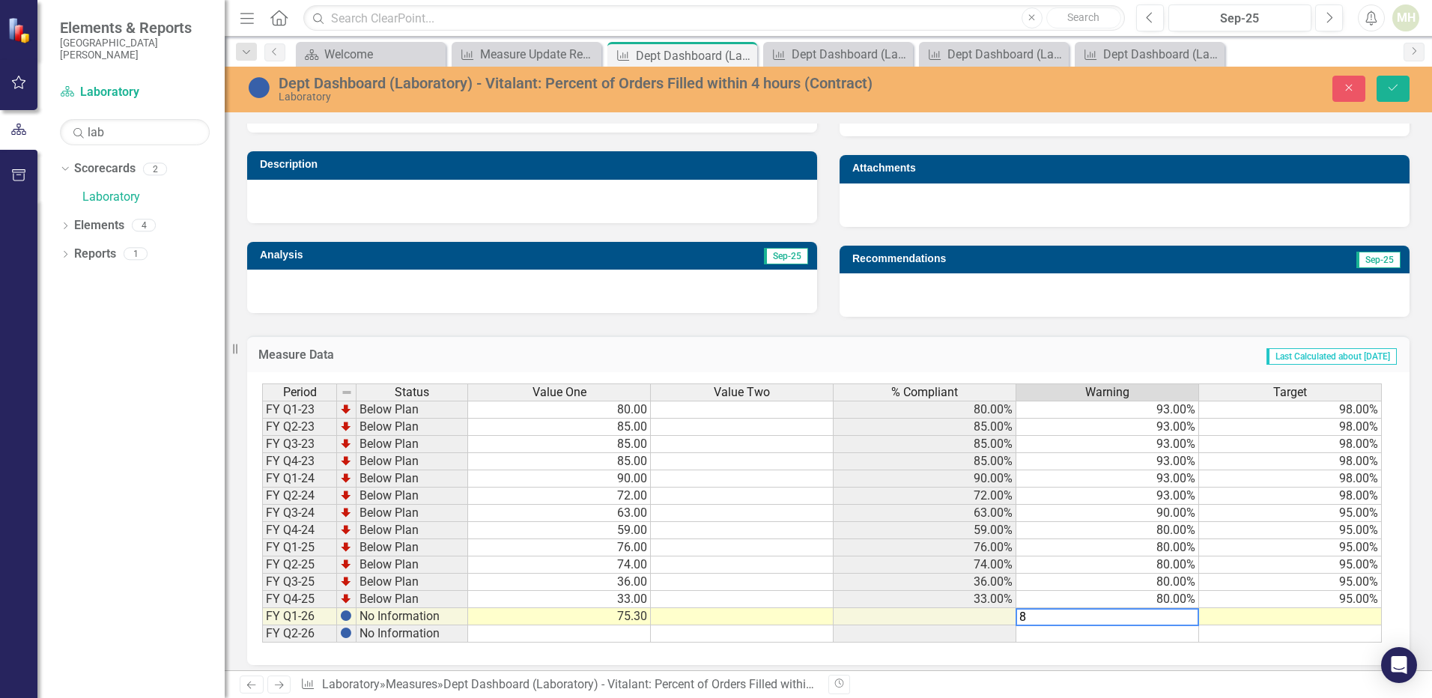
type textarea "80"
click at [1242, 617] on td at bounding box center [1290, 616] width 183 height 17
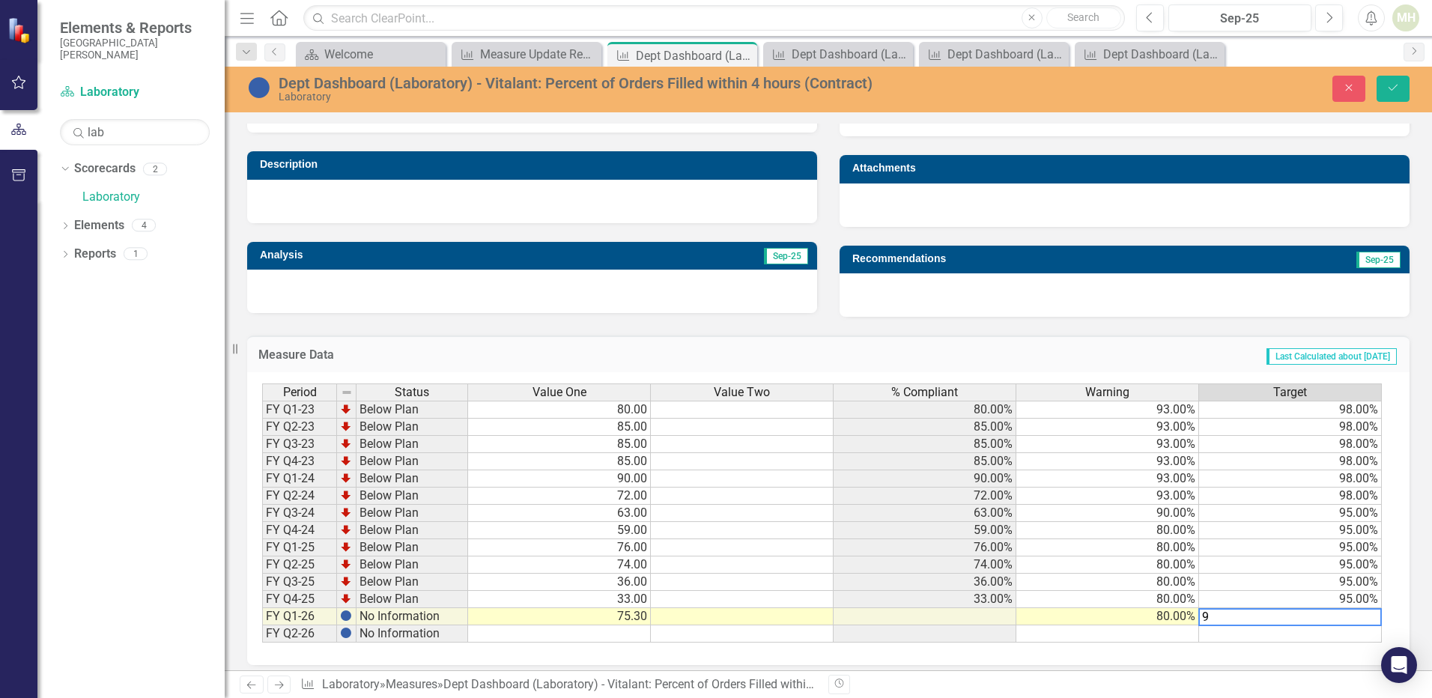
type textarea "95"
click at [1391, 86] on icon "Save" at bounding box center [1392, 87] width 13 height 10
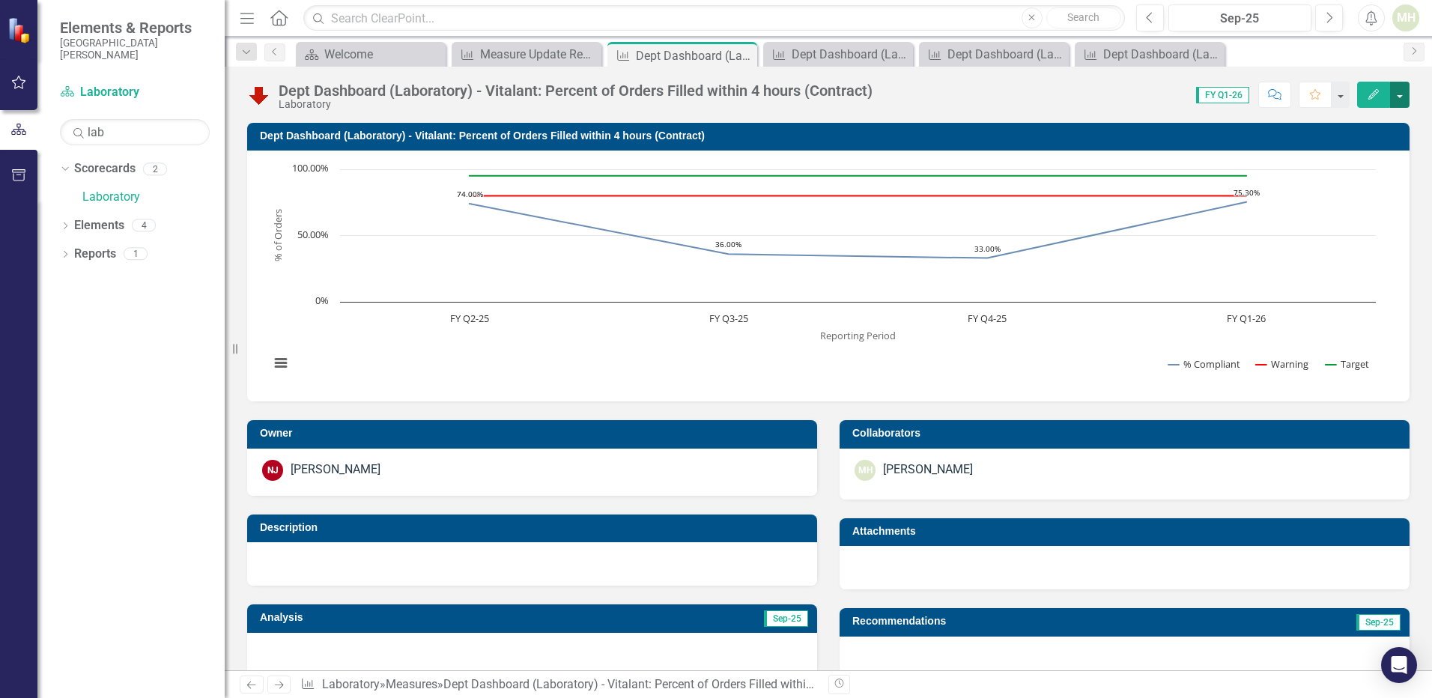
click at [1406, 100] on button "button" at bounding box center [1399, 95] width 19 height 26
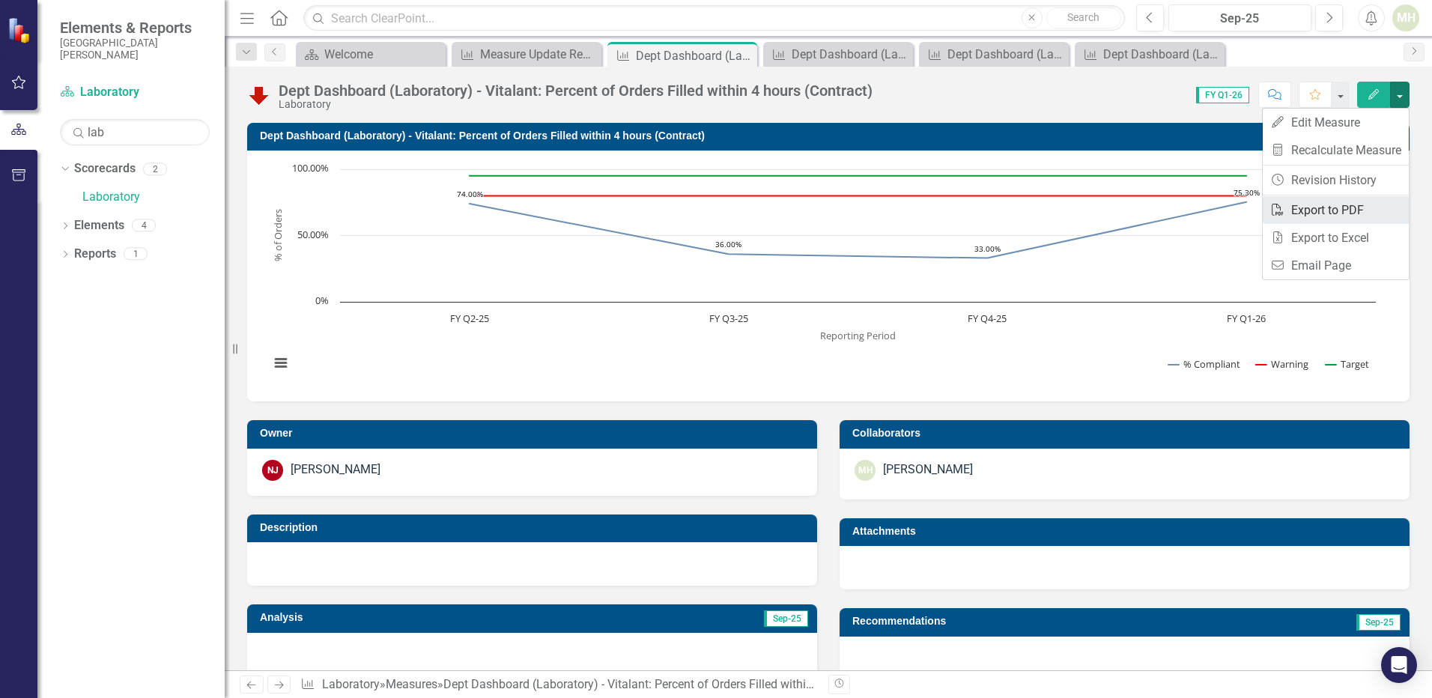
click at [1319, 207] on link "PDF Export to PDF" at bounding box center [1336, 210] width 146 height 28
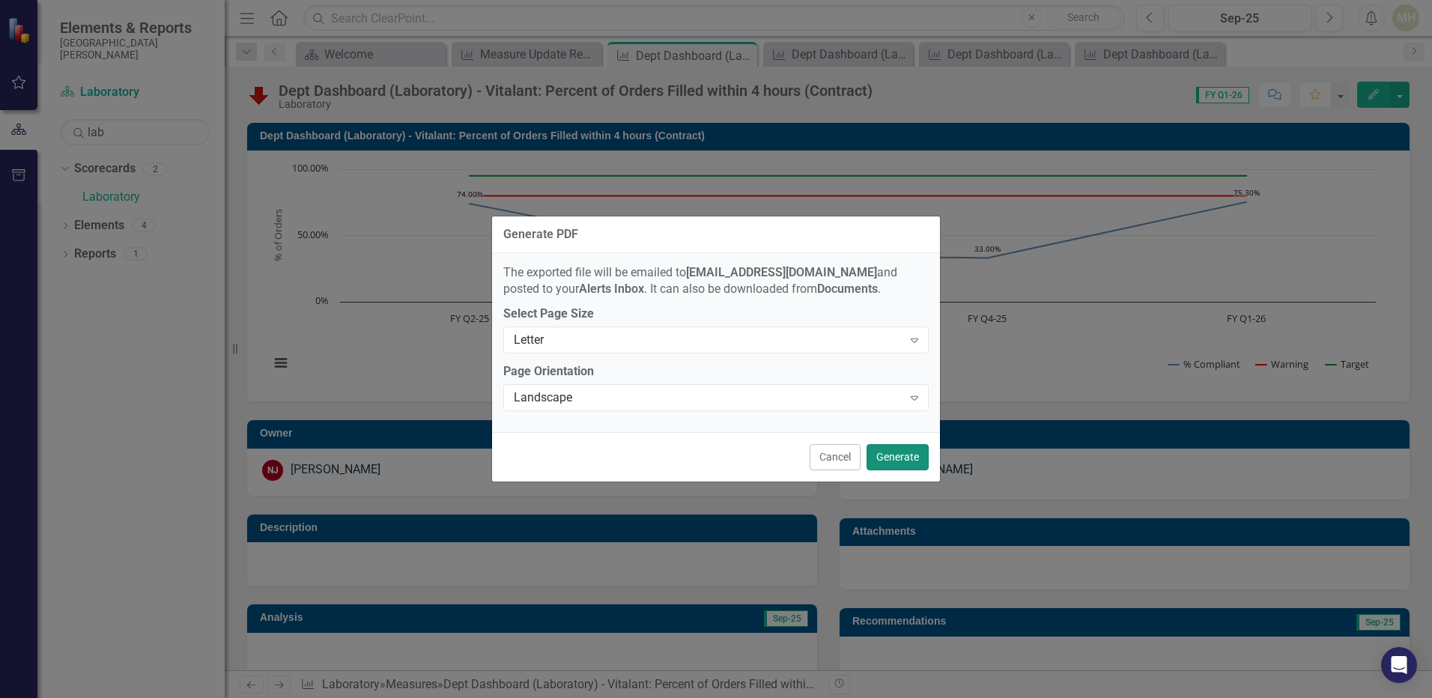
click at [887, 464] on button "Generate" at bounding box center [897, 457] width 62 height 26
